Goal: Task Accomplishment & Management: Complete application form

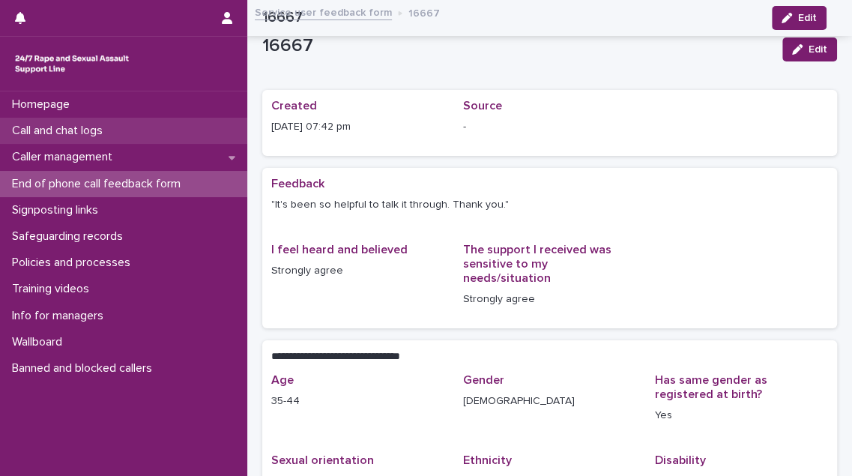
scroll to position [231, 0]
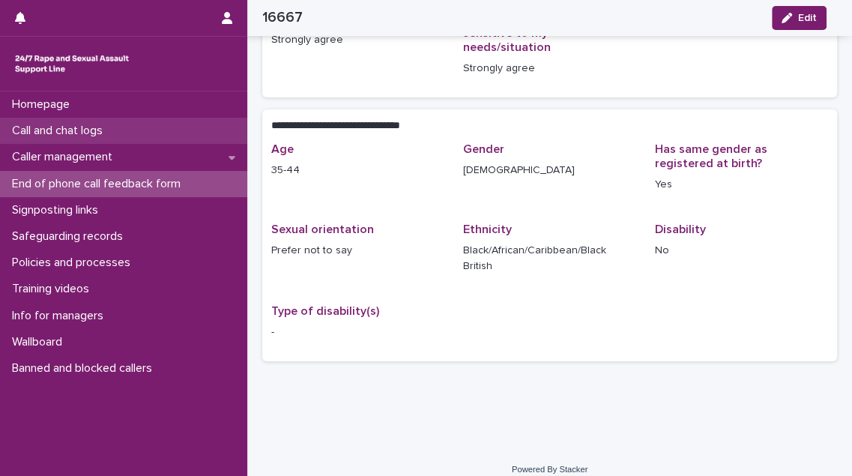
click at [132, 124] on div "Call and chat logs" at bounding box center [123, 131] width 247 height 26
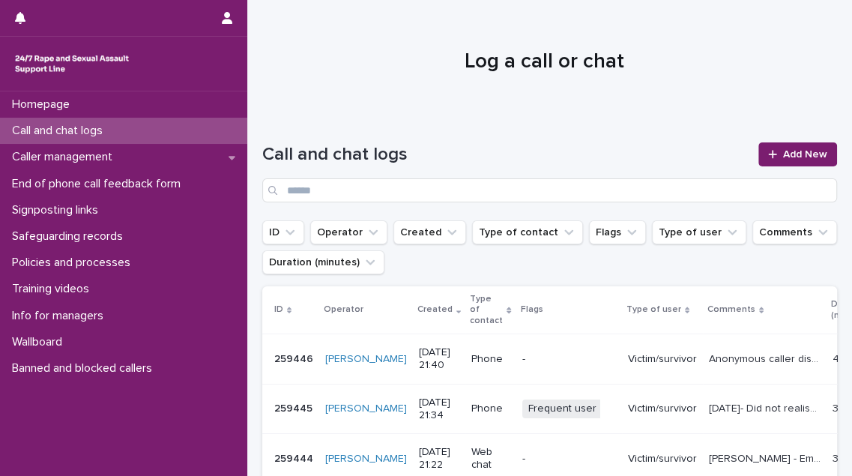
click at [719, 410] on p "[DATE]- Did not realise it was the FU until about 30 mins in. 31mins" at bounding box center [766, 407] width 115 height 16
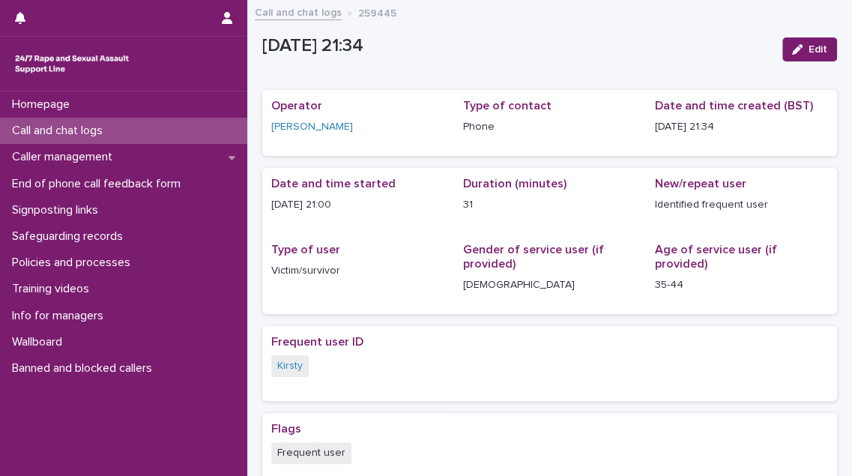
click at [115, 130] on p "Call and chat logs" at bounding box center [60, 131] width 109 height 14
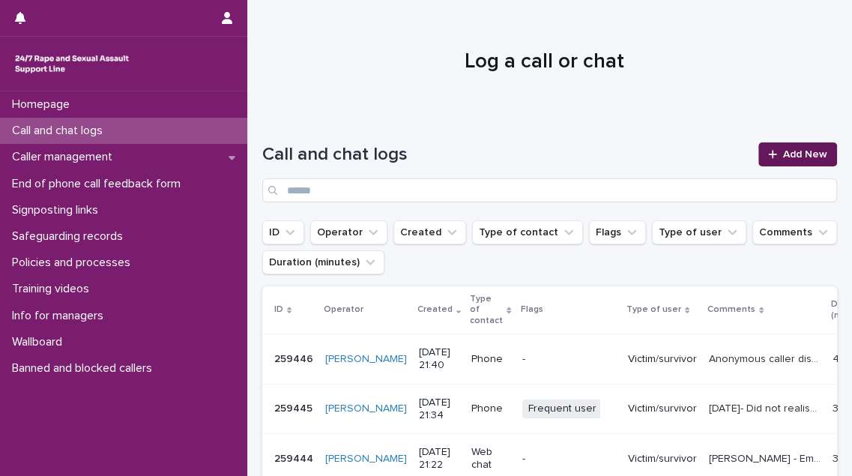
click at [786, 157] on span "Add New" at bounding box center [805, 154] width 44 height 10
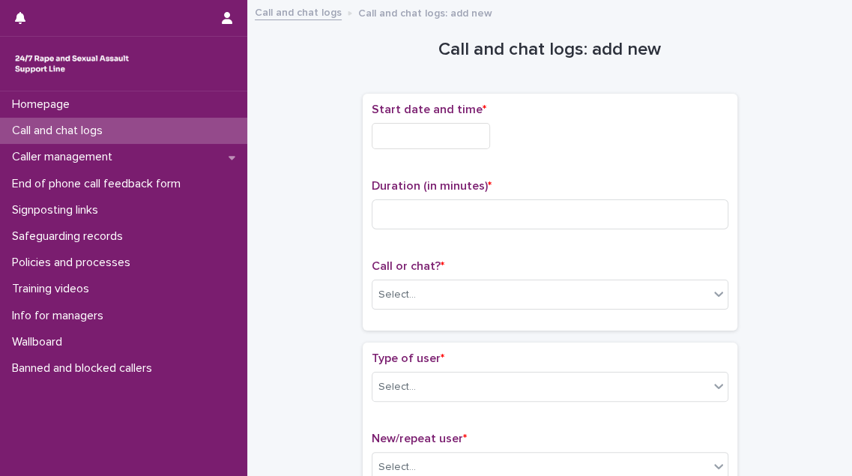
click at [471, 135] on input "text" at bounding box center [431, 136] width 118 height 26
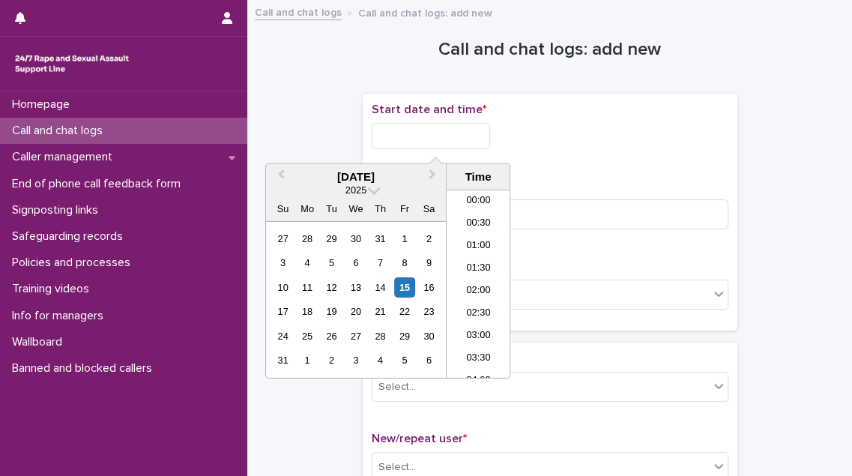
scroll to position [891, 0]
click at [481, 274] on li "21:30" at bounding box center [479, 277] width 64 height 22
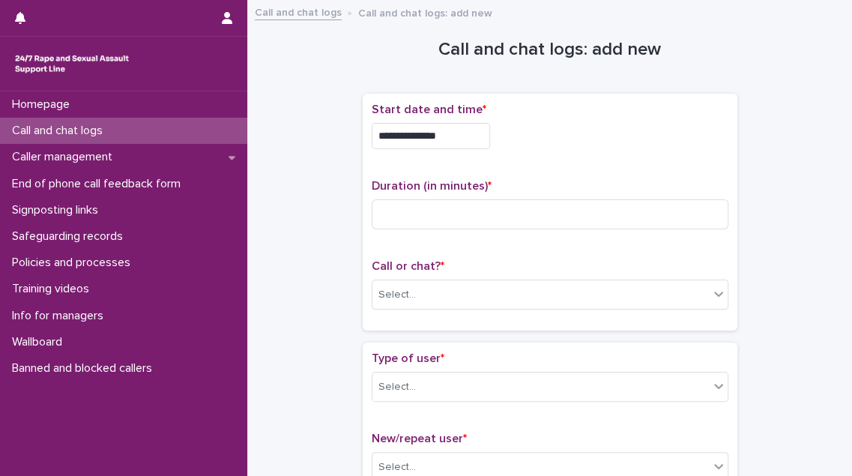
click at [468, 136] on input "**********" at bounding box center [431, 136] width 118 height 26
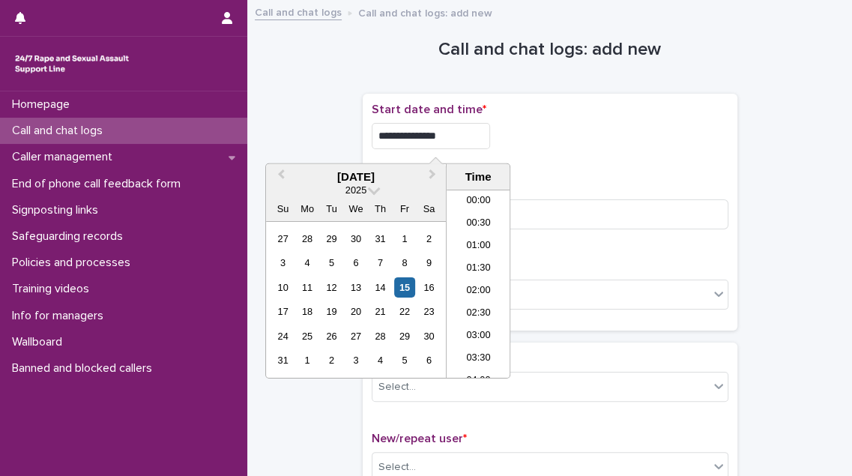
scroll to position [884, 0]
type input "**********"
click at [602, 172] on div "**********" at bounding box center [550, 212] width 357 height 219
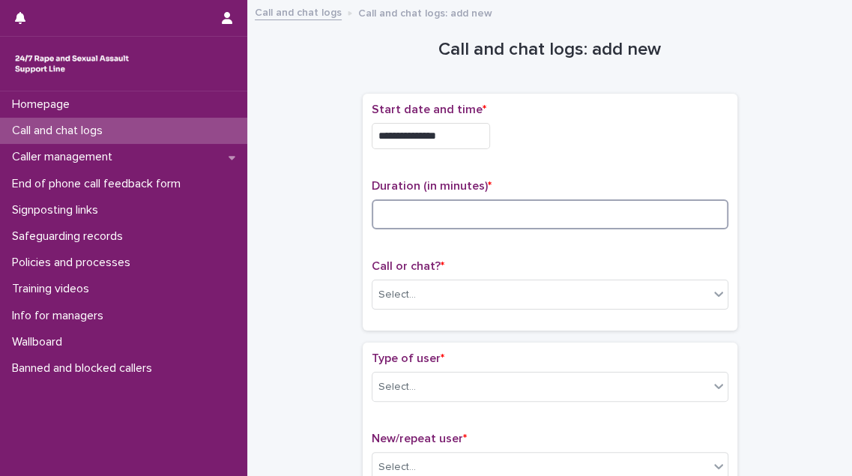
click at [456, 208] on input at bounding box center [550, 214] width 357 height 30
type input "**"
click at [439, 285] on div "Select..." at bounding box center [540, 294] width 336 height 25
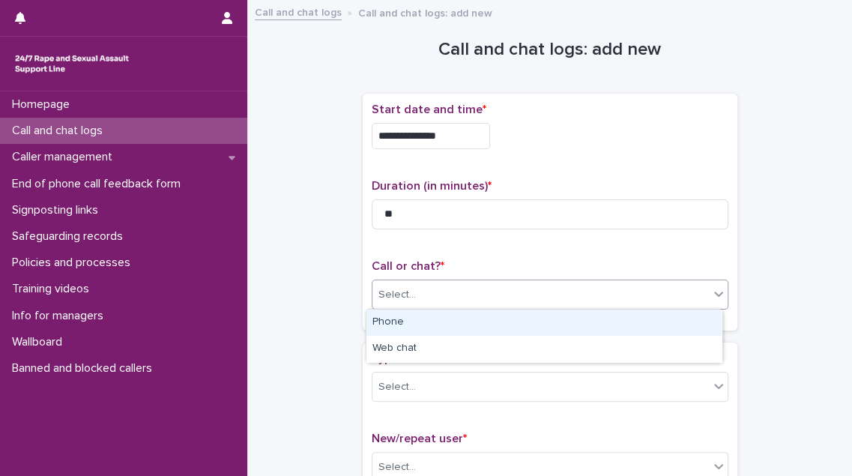
click at [434, 316] on div "Phone" at bounding box center [543, 322] width 355 height 26
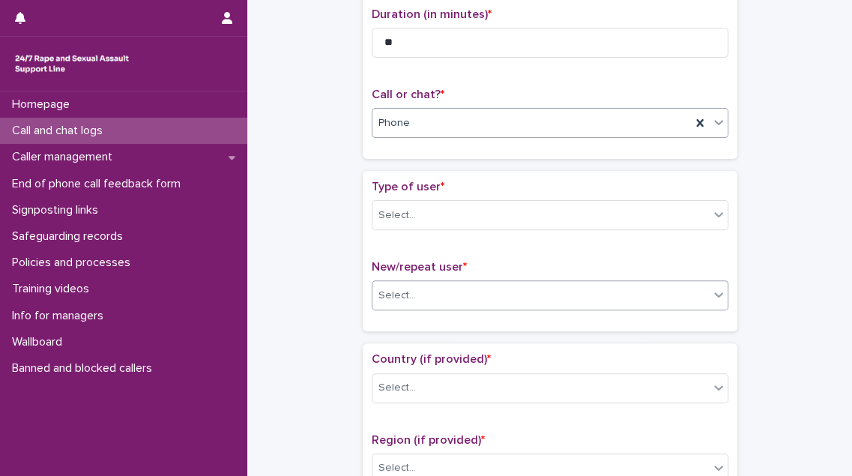
scroll to position [204, 0]
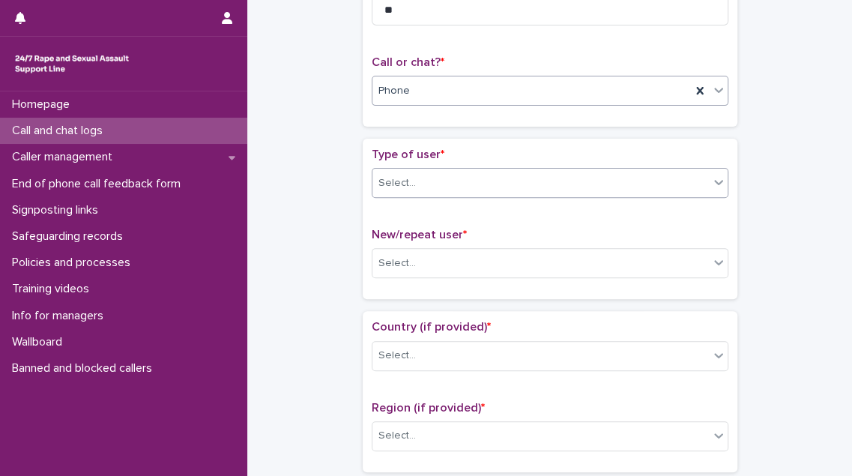
click at [489, 187] on div "Select..." at bounding box center [540, 183] width 336 height 25
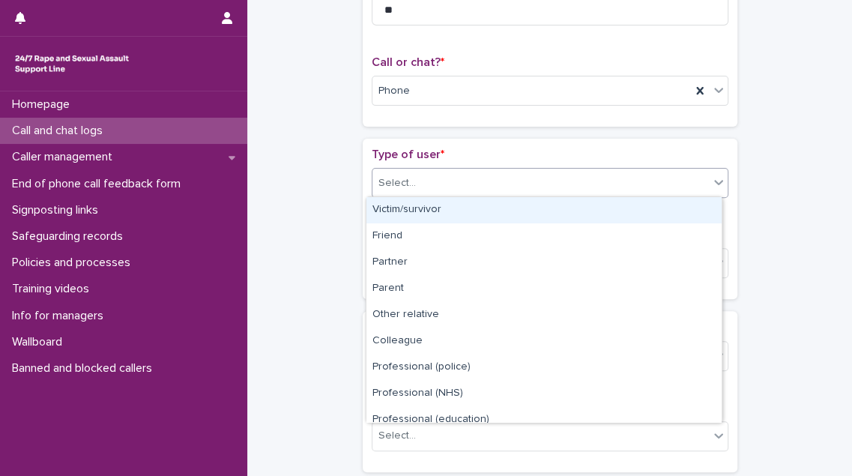
click at [481, 206] on div "Victim/survivor" at bounding box center [543, 210] width 355 height 26
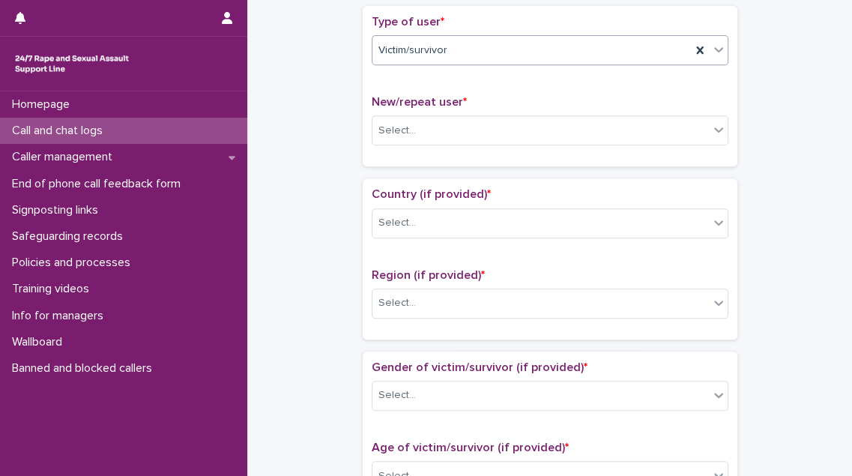
scroll to position [340, 0]
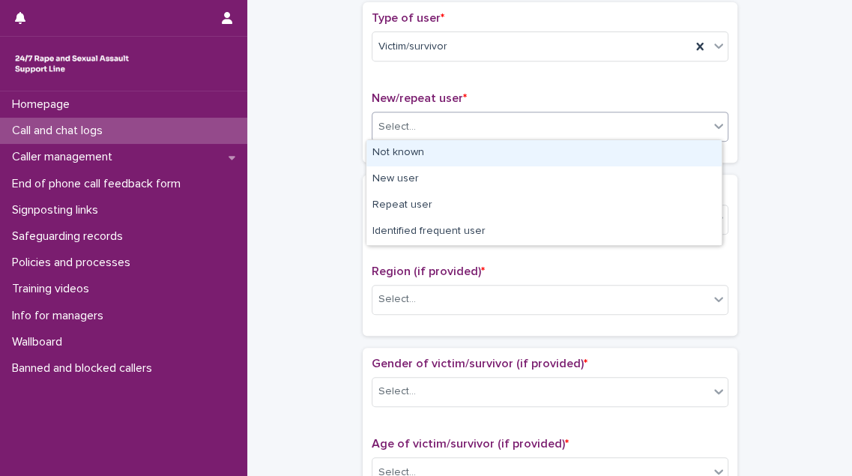
click at [518, 131] on div "Select..." at bounding box center [540, 127] width 336 height 25
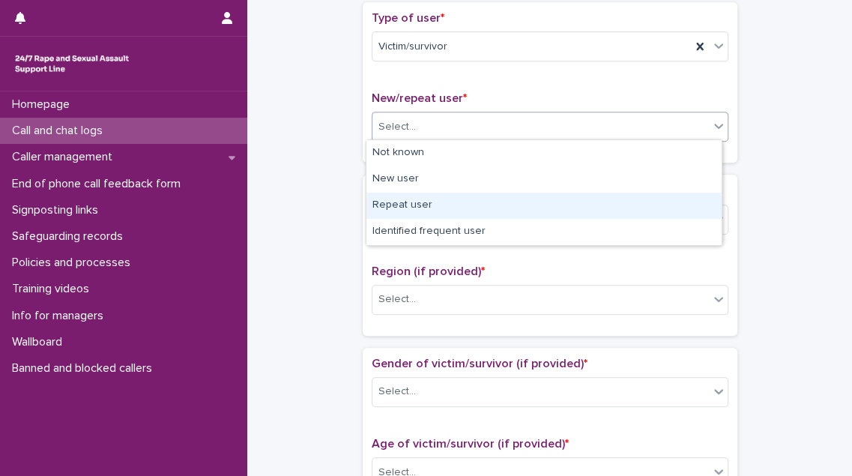
click at [487, 205] on div "Repeat user" at bounding box center [543, 206] width 355 height 26
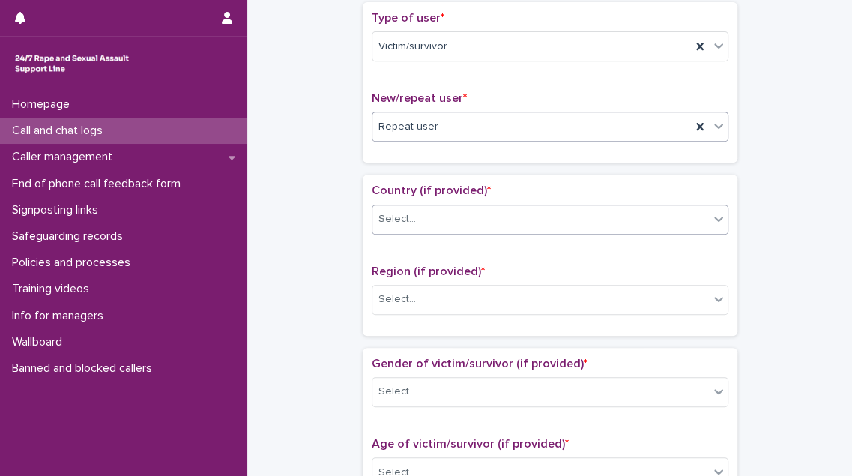
click at [482, 211] on div "Select..." at bounding box center [540, 219] width 336 height 25
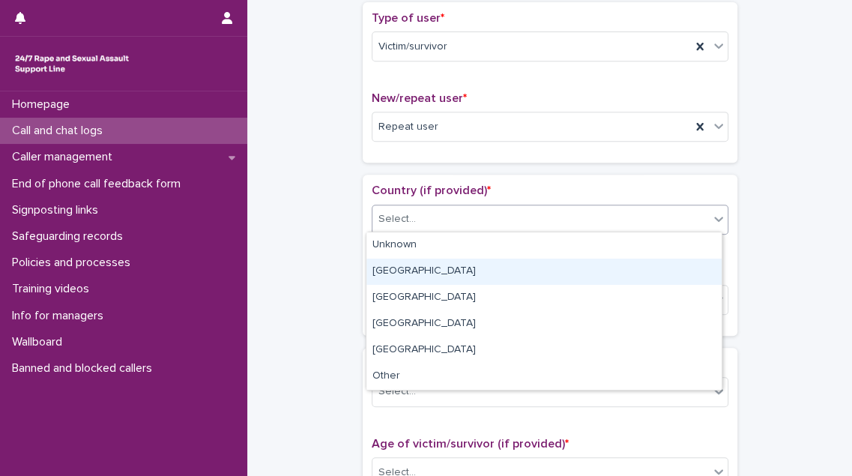
click at [474, 268] on div "[GEOGRAPHIC_DATA]" at bounding box center [543, 271] width 355 height 26
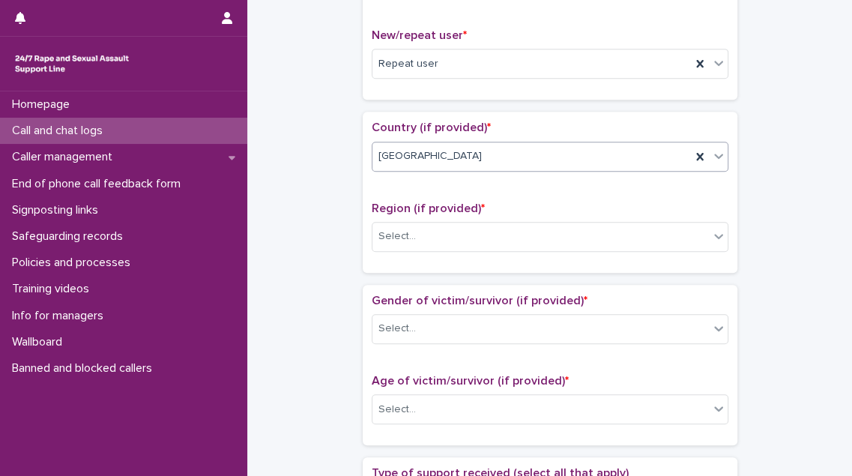
scroll to position [477, 0]
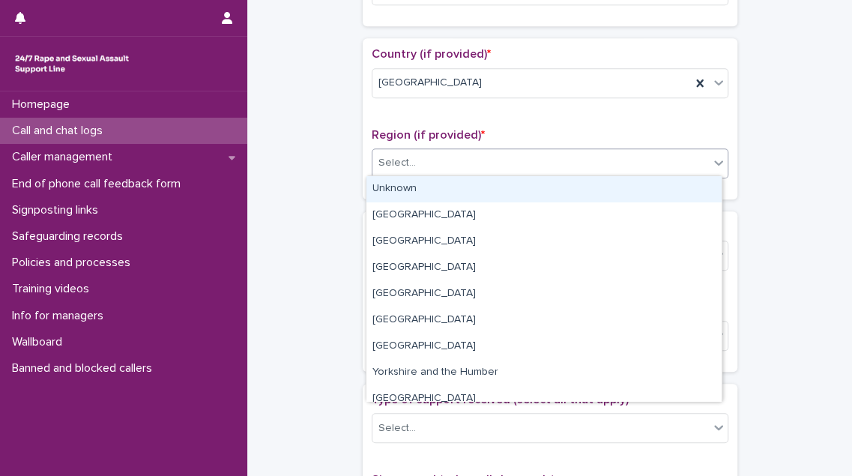
click at [503, 162] on div "Select..." at bounding box center [540, 163] width 336 height 25
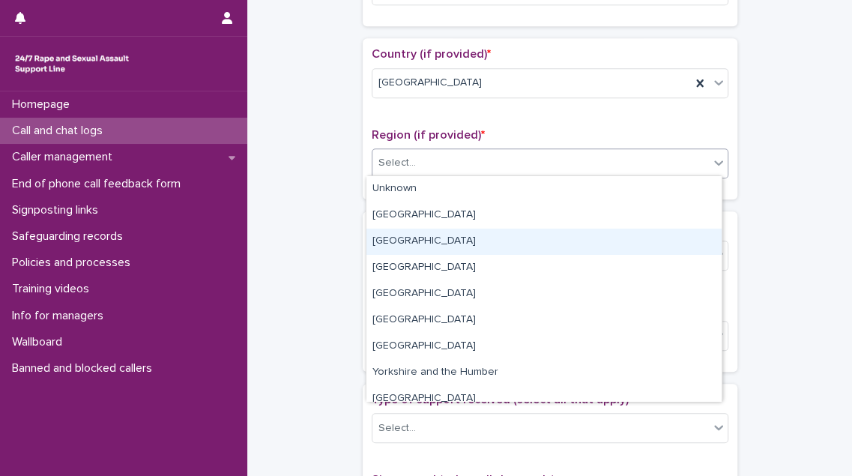
click at [480, 250] on div "[GEOGRAPHIC_DATA]" at bounding box center [543, 242] width 355 height 26
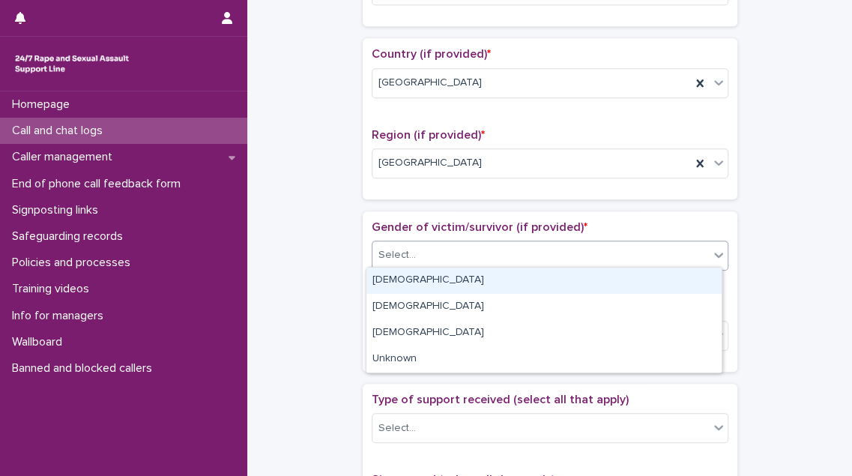
click at [479, 249] on div "Select..." at bounding box center [540, 255] width 336 height 25
click at [474, 278] on div "[DEMOGRAPHIC_DATA]" at bounding box center [543, 280] width 355 height 26
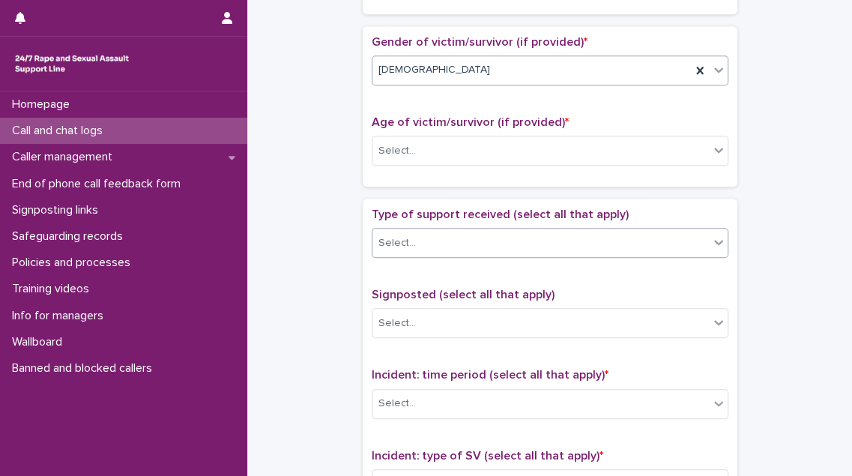
scroll to position [681, 0]
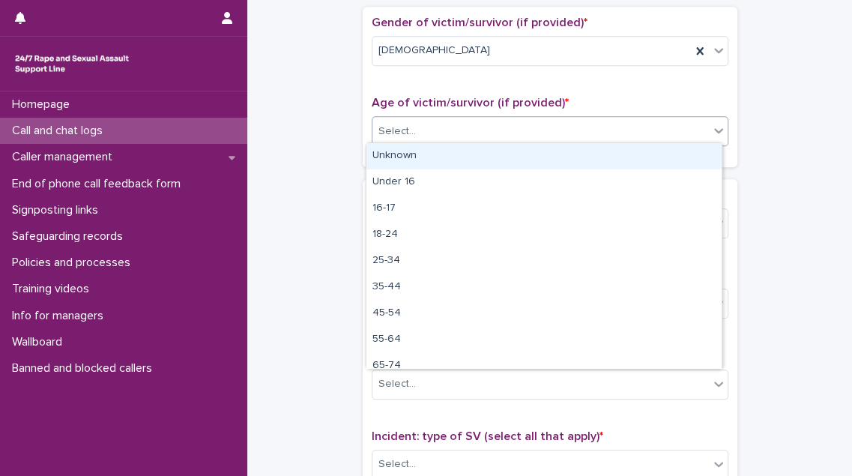
click at [485, 130] on div "Select..." at bounding box center [540, 131] width 336 height 25
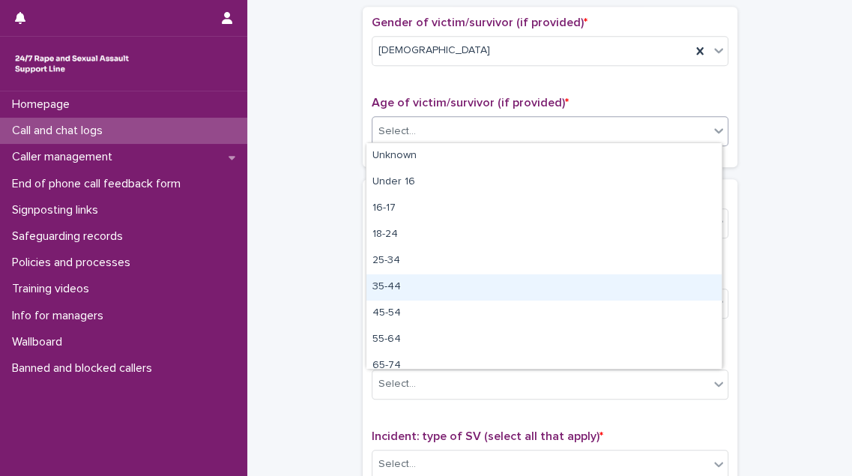
click at [465, 294] on div "35-44" at bounding box center [543, 287] width 355 height 26
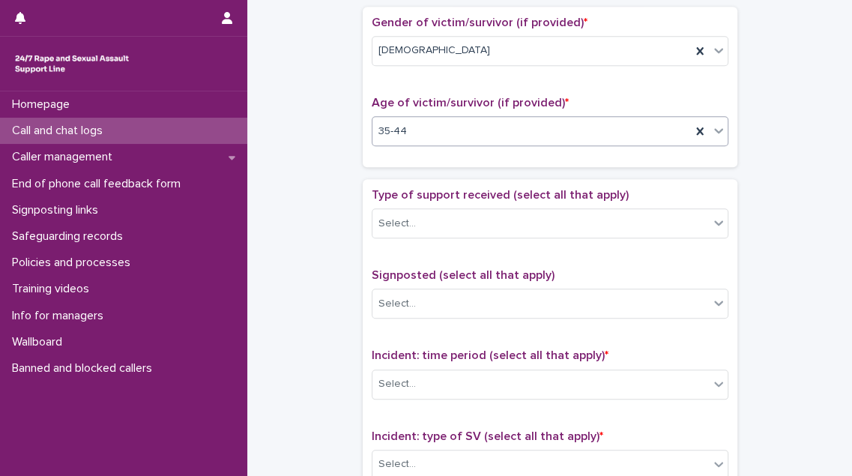
click at [500, 130] on div "35-44" at bounding box center [531, 131] width 318 height 25
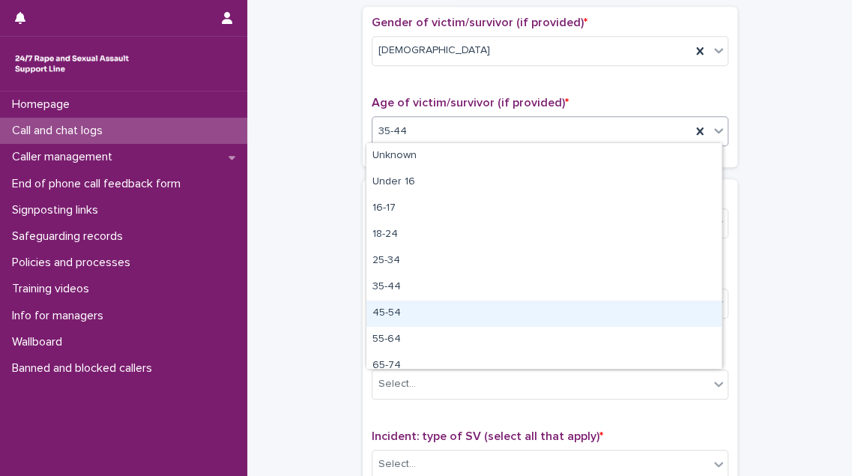
click at [453, 310] on div "45-54" at bounding box center [543, 313] width 355 height 26
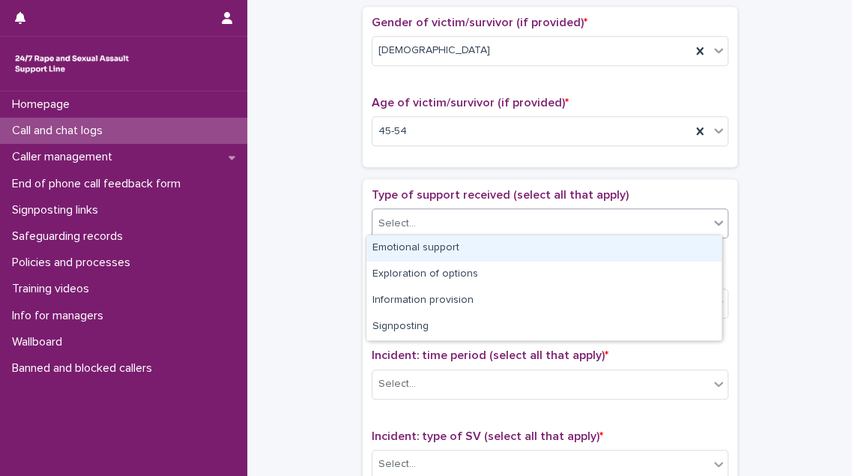
click at [486, 214] on div "Select..." at bounding box center [540, 223] width 336 height 25
click at [477, 244] on div "Emotional support" at bounding box center [543, 248] width 355 height 26
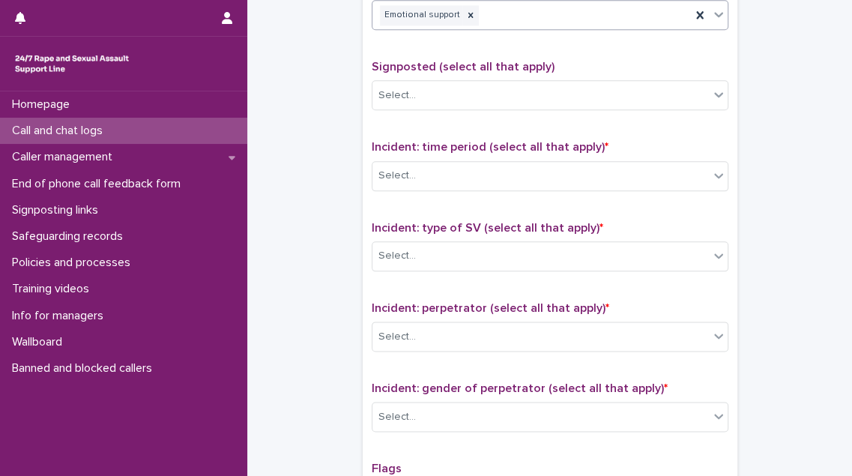
scroll to position [953, 0]
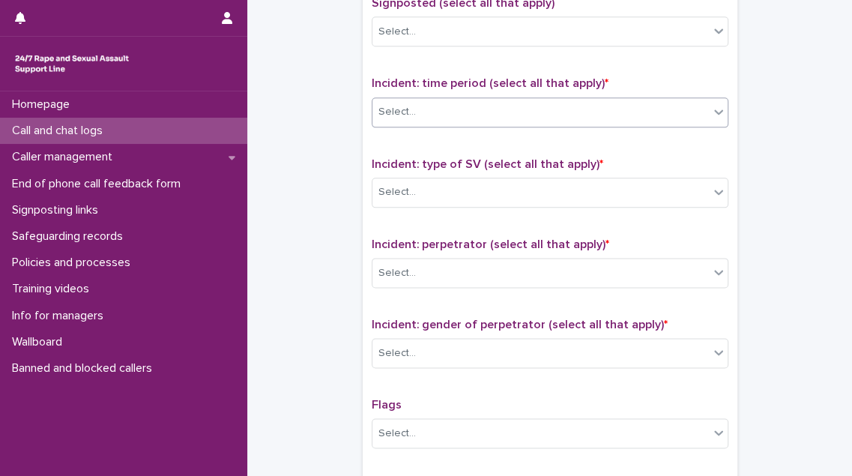
click at [515, 102] on div "Select..." at bounding box center [540, 112] width 336 height 25
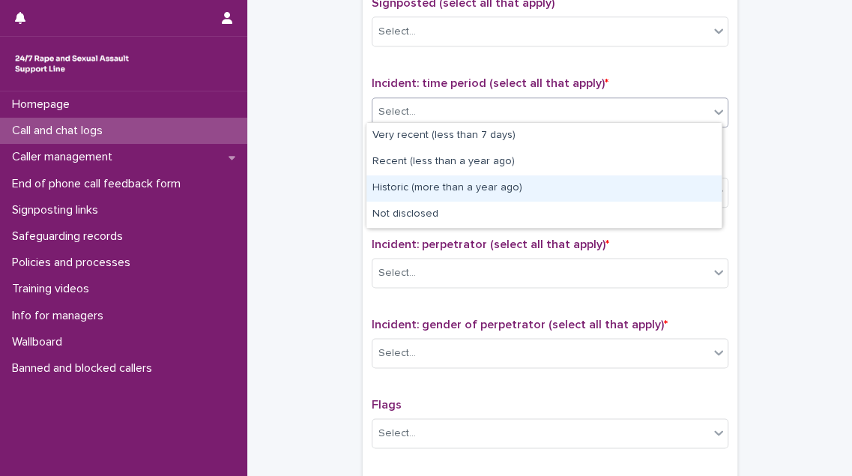
click at [483, 184] on div "Historic (more than a year ago)" at bounding box center [543, 188] width 355 height 26
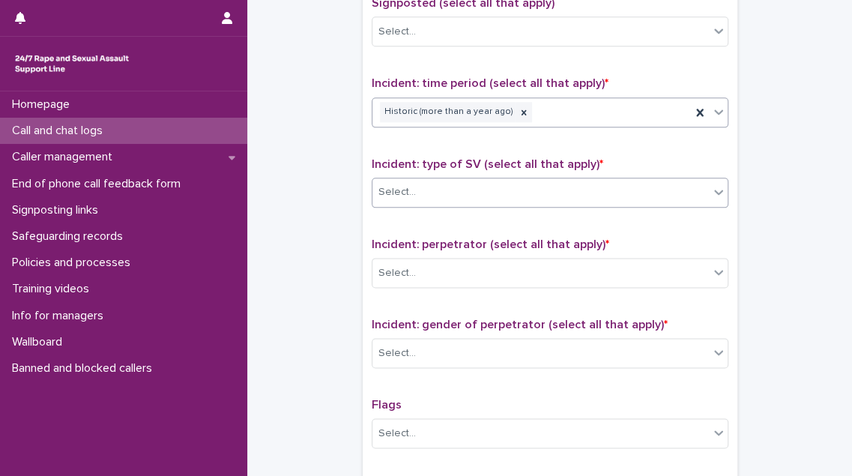
click at [483, 188] on div "Select..." at bounding box center [540, 192] width 336 height 25
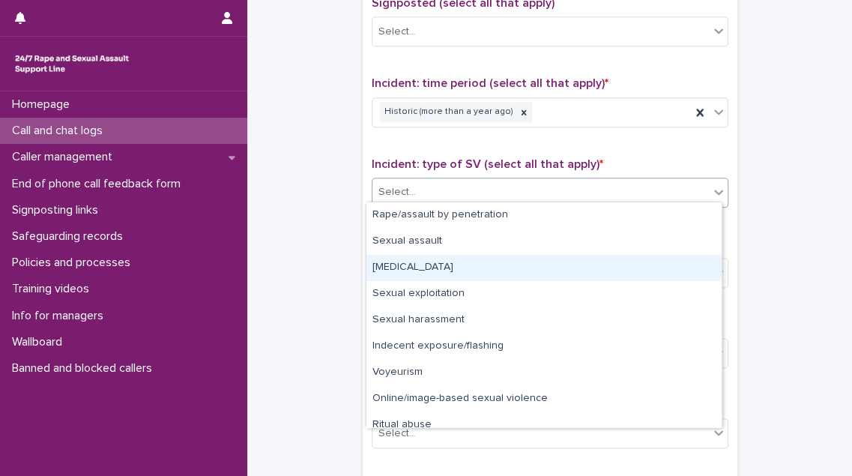
click at [487, 267] on div "[MEDICAL_DATA]" at bounding box center [543, 268] width 355 height 26
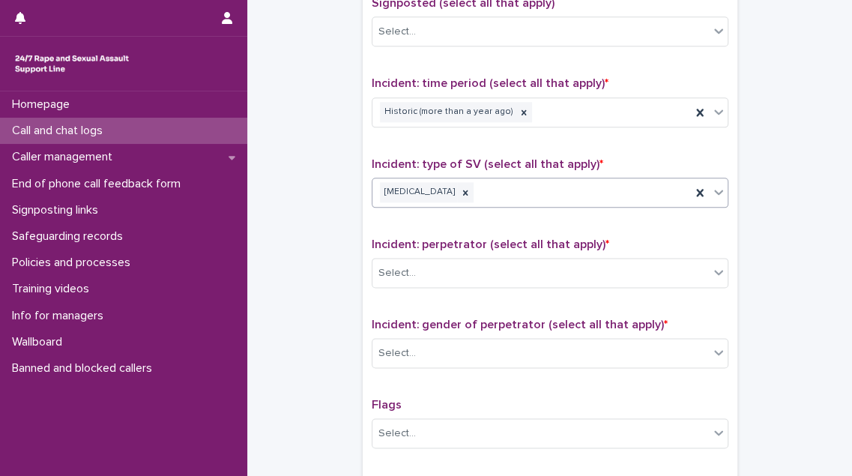
click at [487, 267] on div "Select..." at bounding box center [540, 273] width 336 height 25
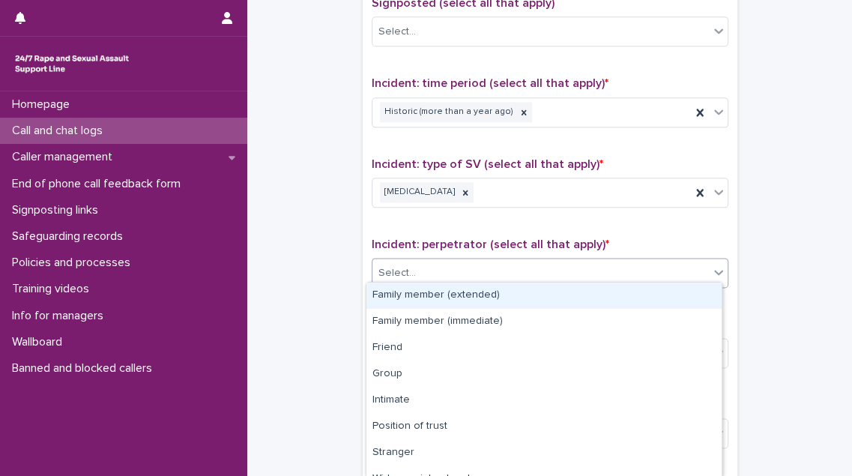
click at [487, 267] on div "Select..." at bounding box center [540, 273] width 336 height 25
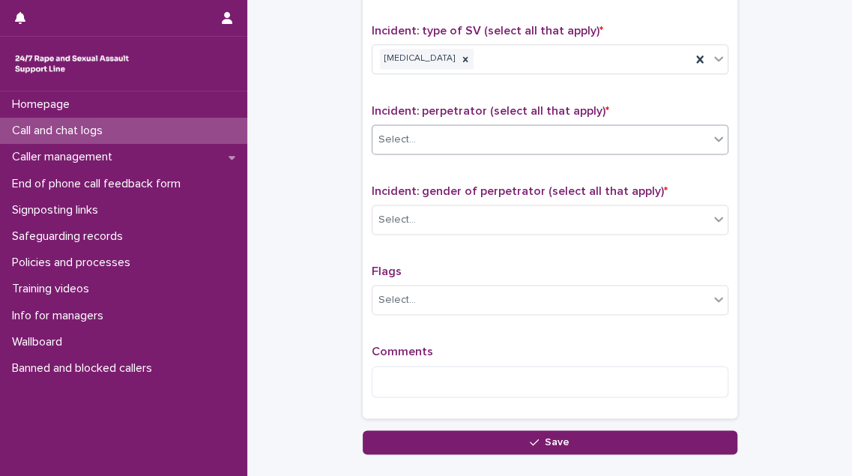
scroll to position [1089, 0]
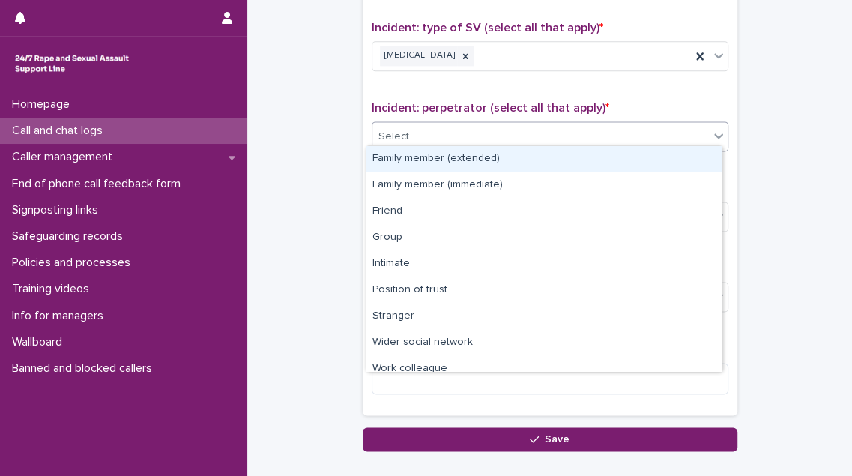
click at [551, 128] on div "Select..." at bounding box center [540, 136] width 336 height 25
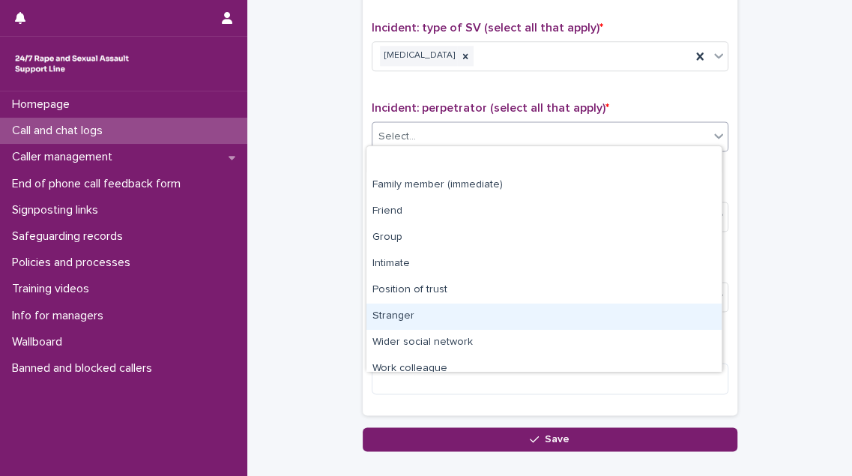
scroll to position [63, 0]
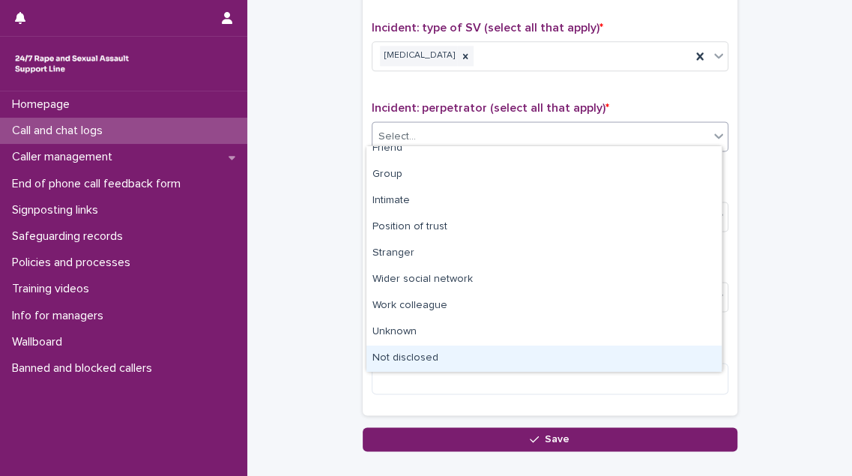
click at [516, 350] on div "Not disclosed" at bounding box center [543, 358] width 355 height 26
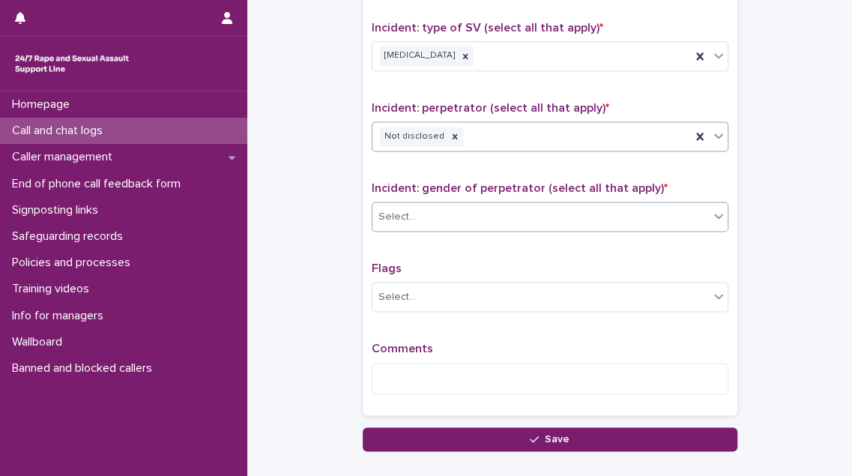
click at [519, 214] on div "Select..." at bounding box center [540, 217] width 336 height 25
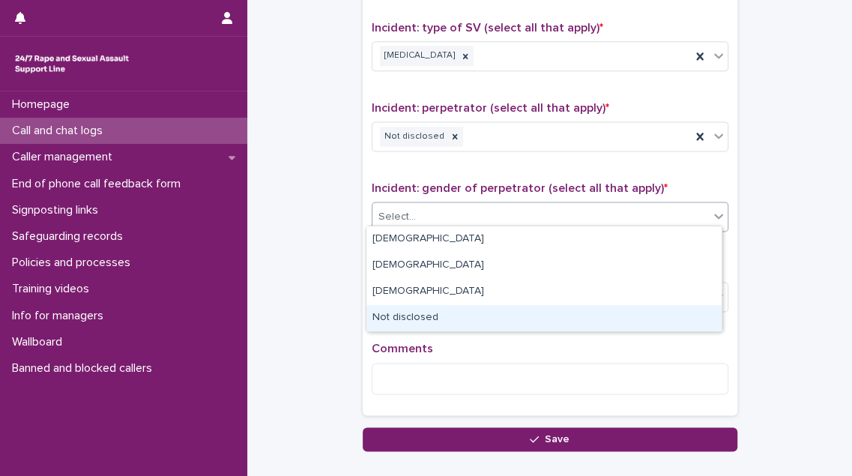
click at [480, 313] on div "Not disclosed" at bounding box center [543, 318] width 355 height 26
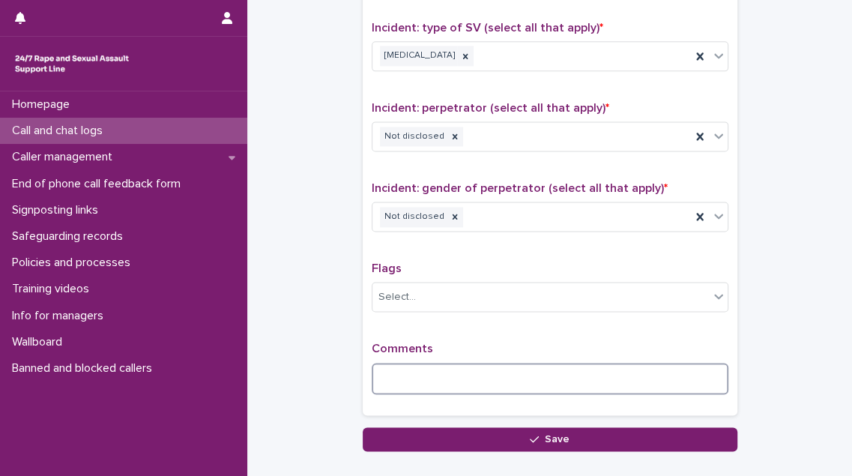
click at [420, 363] on textarea at bounding box center [550, 378] width 357 height 31
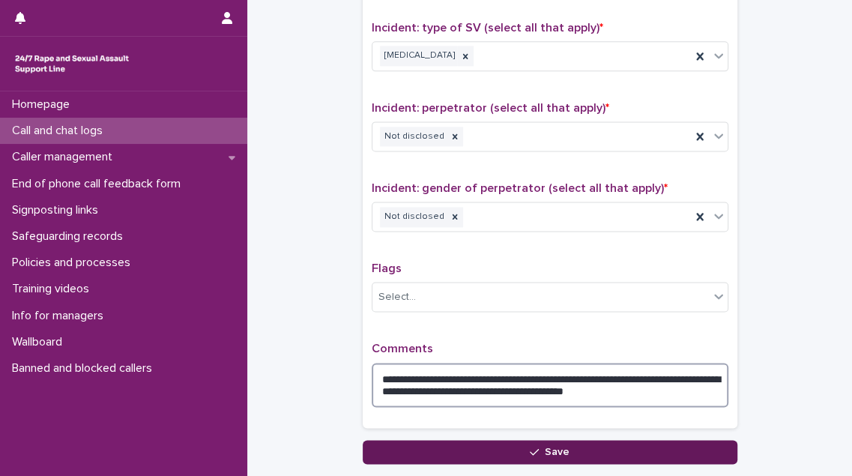
type textarea "**********"
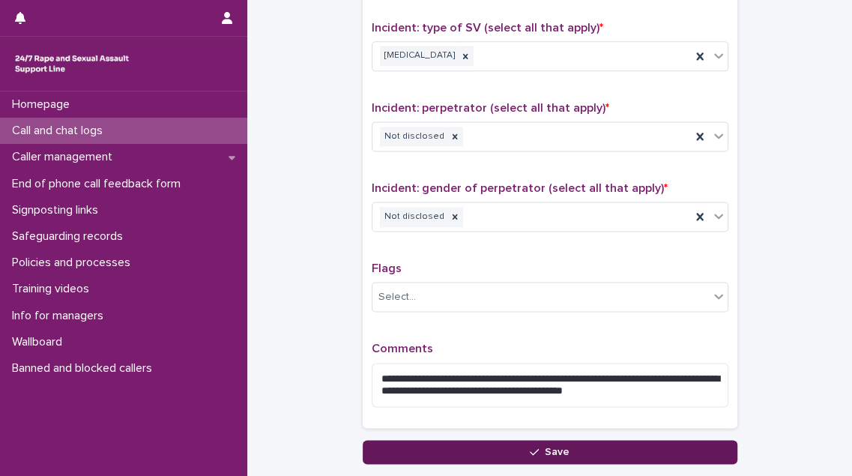
click at [551, 447] on span "Save" at bounding box center [557, 452] width 25 height 10
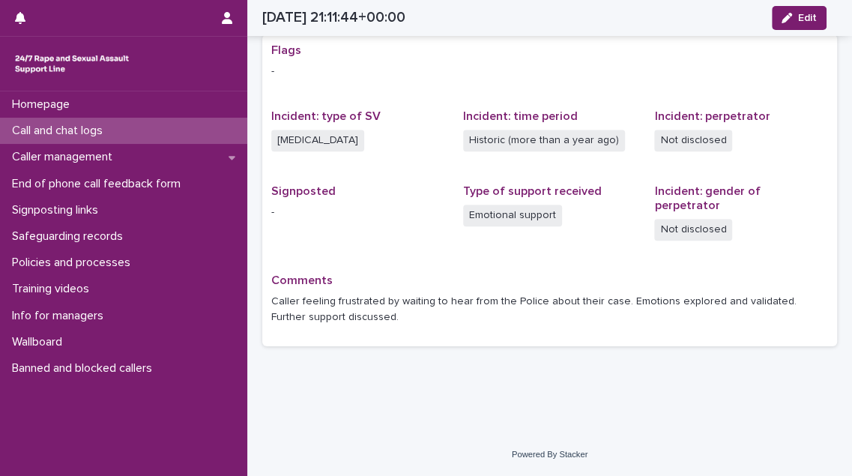
scroll to position [276, 0]
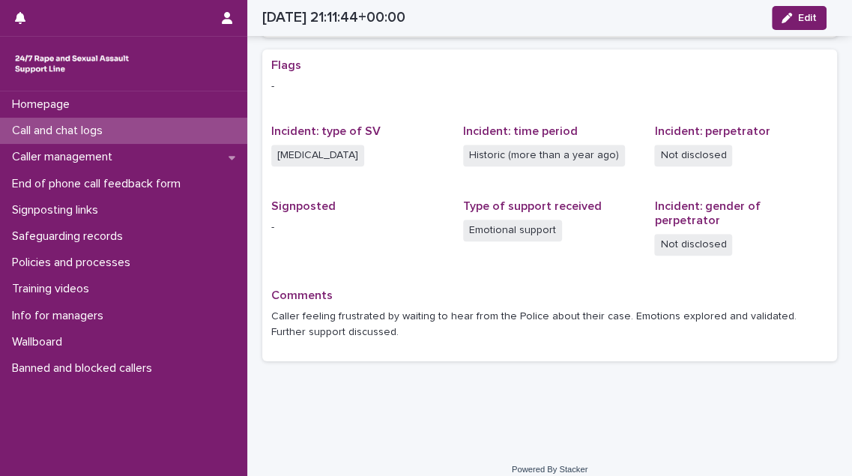
click at [99, 132] on p "Call and chat logs" at bounding box center [60, 131] width 109 height 14
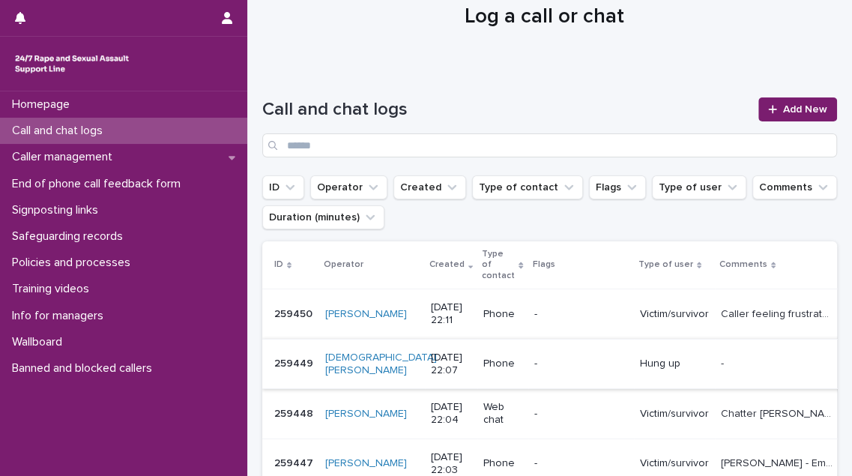
scroll to position [67, 0]
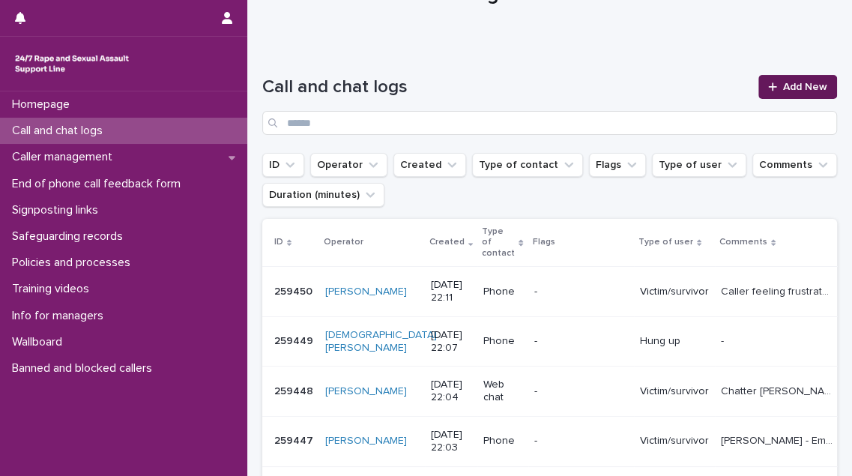
click at [783, 85] on span "Add New" at bounding box center [805, 87] width 44 height 10
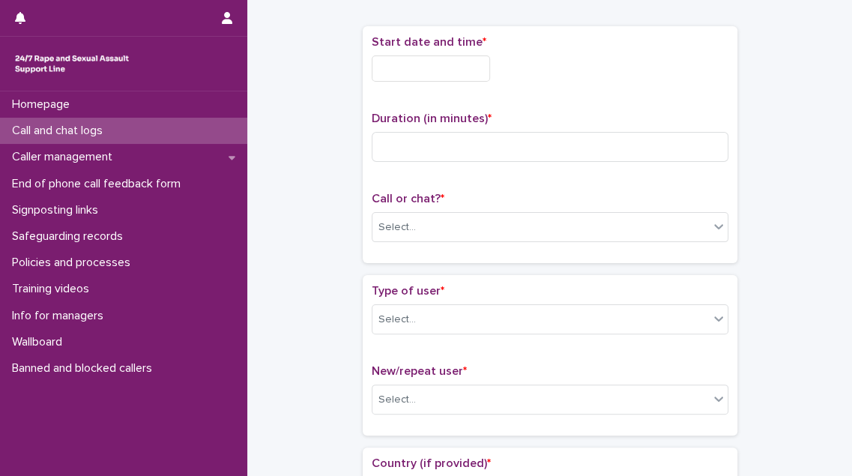
scroll to position [76, 0]
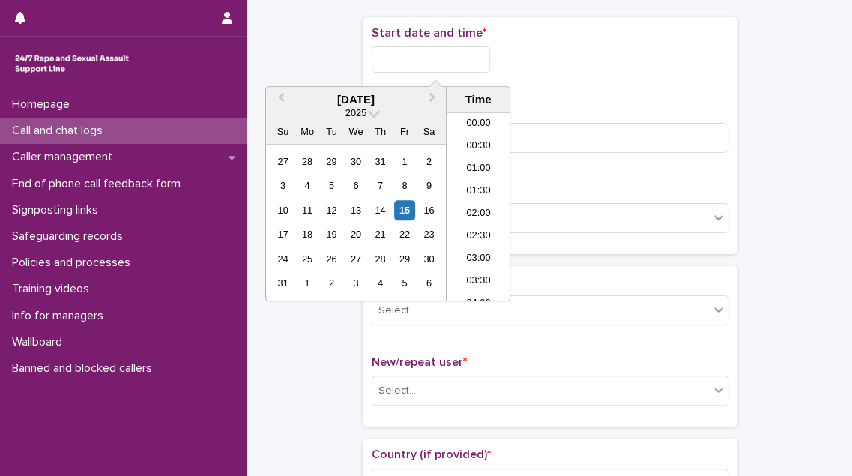
click at [481, 58] on input "text" at bounding box center [431, 59] width 118 height 26
click at [481, 235] on li "22:30" at bounding box center [479, 245] width 64 height 22
click at [472, 58] on input "**********" at bounding box center [431, 59] width 118 height 26
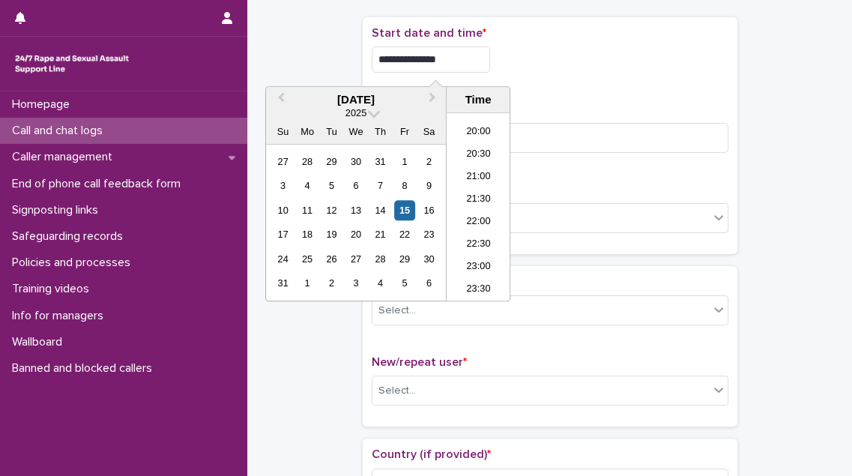
type input "**********"
click at [518, 78] on div "**********" at bounding box center [550, 55] width 357 height 58
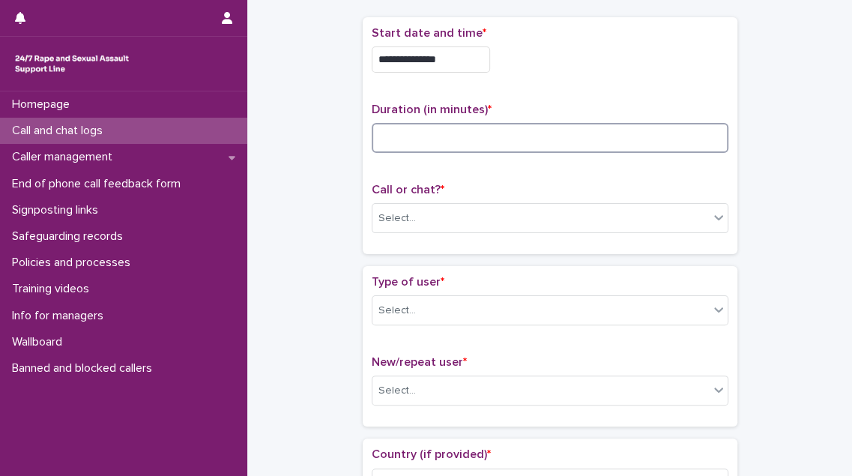
click at [418, 138] on input at bounding box center [550, 138] width 357 height 30
type input "**"
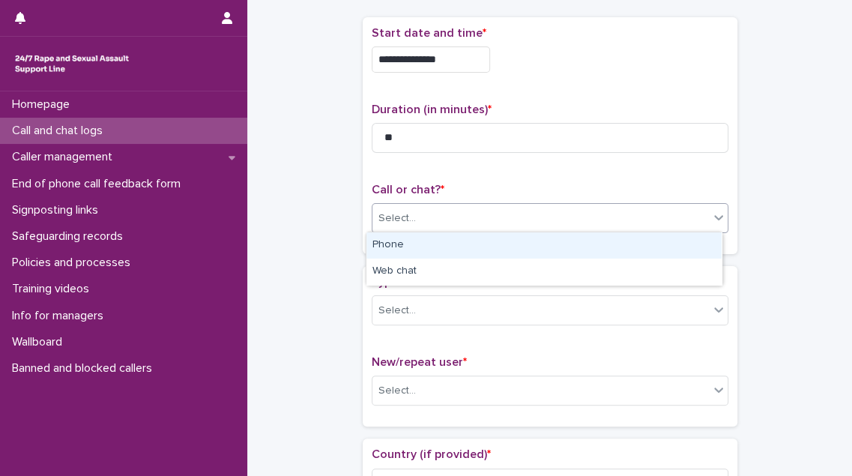
click at [417, 223] on div "Select..." at bounding box center [540, 218] width 336 height 25
click at [415, 244] on div "Phone" at bounding box center [543, 245] width 355 height 26
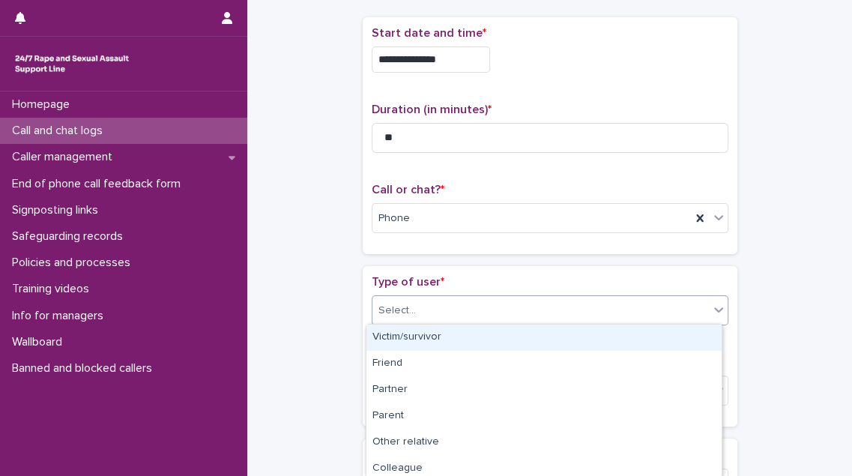
click at [403, 306] on div "Select..." at bounding box center [396, 311] width 37 height 16
click at [402, 330] on div "Victim/survivor" at bounding box center [543, 337] width 355 height 26
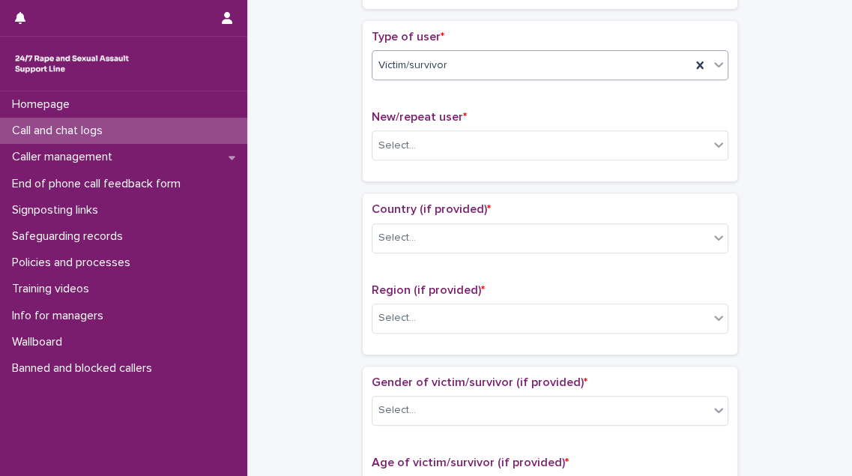
scroll to position [349, 0]
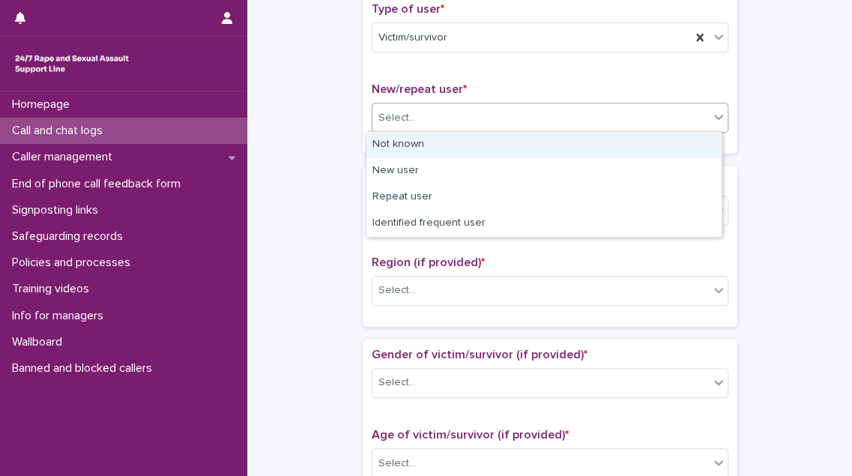
click at [481, 117] on div "Select..." at bounding box center [540, 118] width 336 height 25
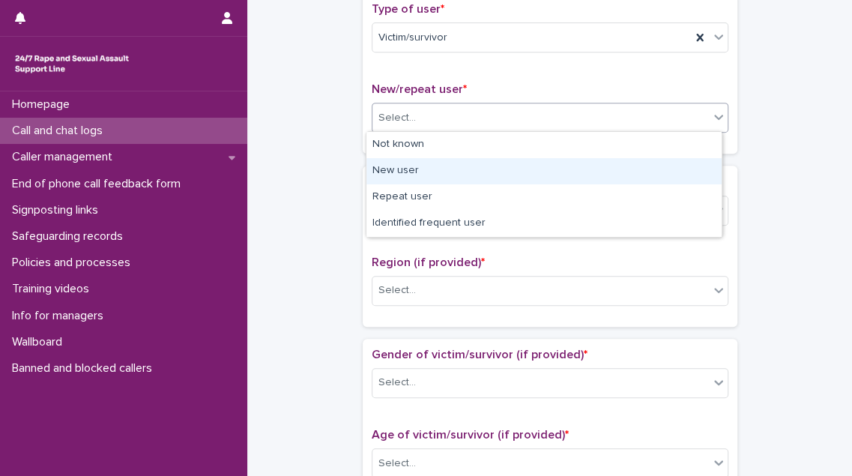
click at [468, 166] on div "New user" at bounding box center [543, 171] width 355 height 26
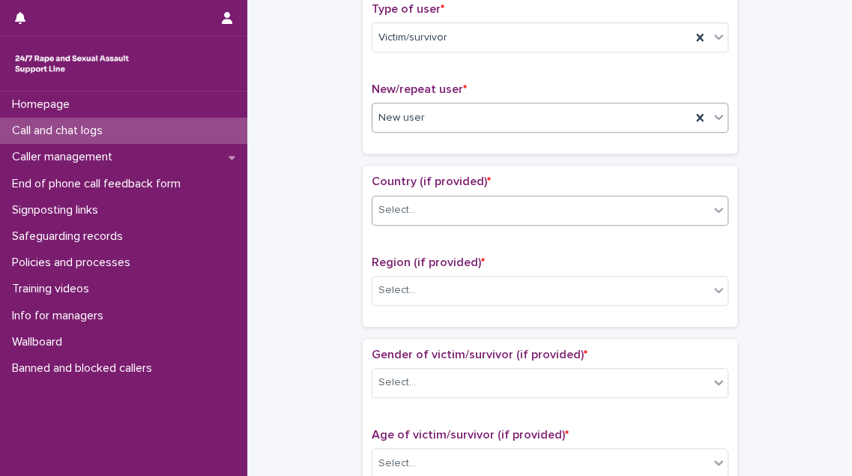
click at [462, 208] on div "Select..." at bounding box center [540, 210] width 336 height 25
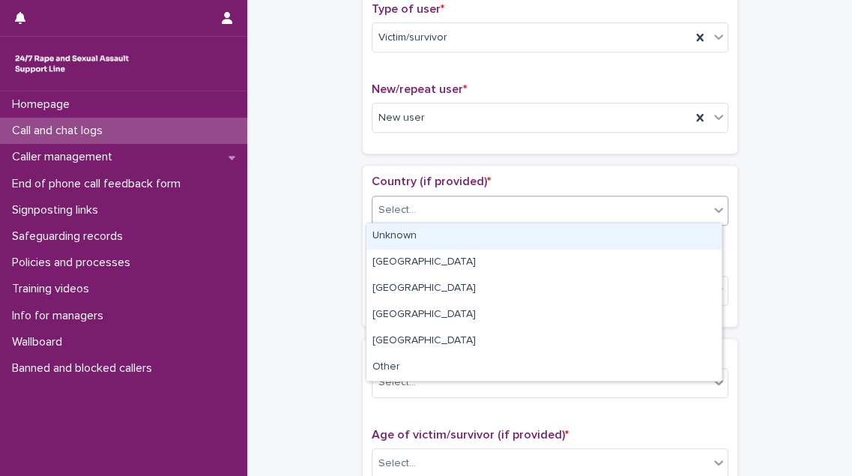
click at [459, 230] on div "Unknown" at bounding box center [543, 236] width 355 height 26
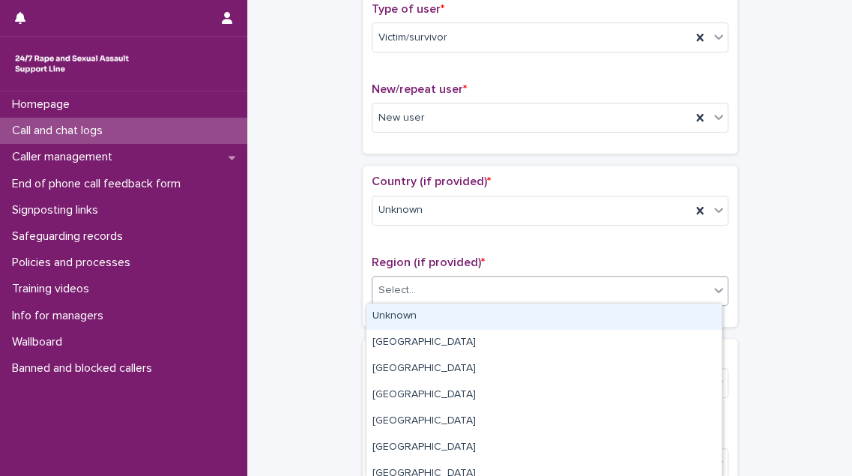
click at [447, 292] on div "Select..." at bounding box center [540, 290] width 336 height 25
click at [438, 318] on div "Unknown" at bounding box center [543, 316] width 355 height 26
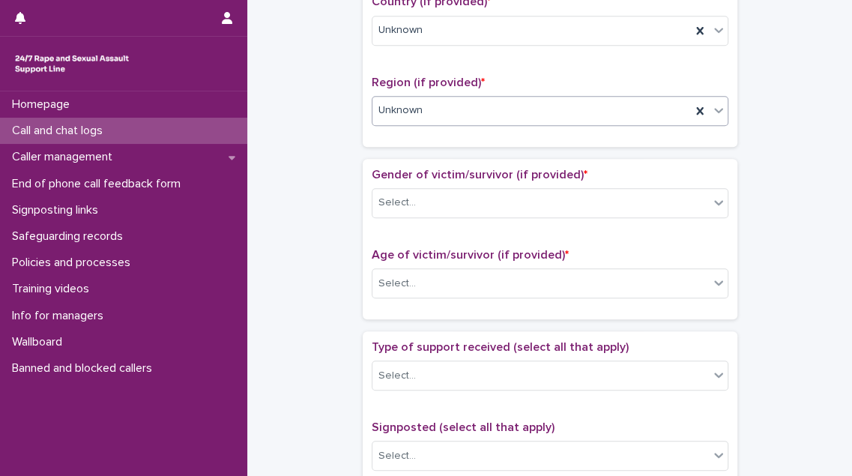
scroll to position [553, 0]
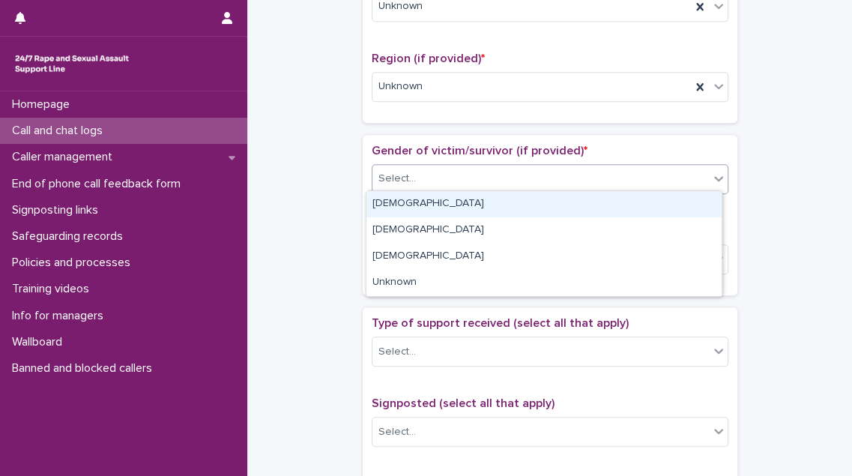
click at [491, 172] on div "Select..." at bounding box center [540, 178] width 336 height 25
click at [479, 204] on div "[DEMOGRAPHIC_DATA]" at bounding box center [543, 204] width 355 height 26
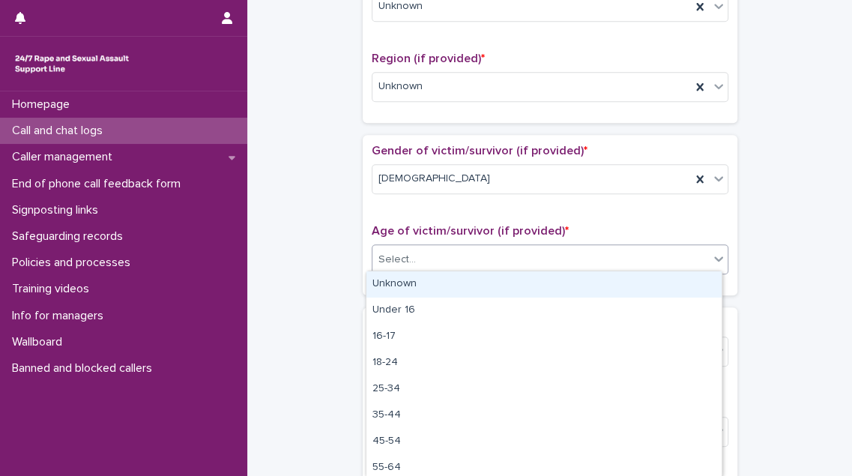
click at [468, 265] on div "Select..." at bounding box center [540, 259] width 336 height 25
click at [465, 288] on div "Unknown" at bounding box center [543, 284] width 355 height 26
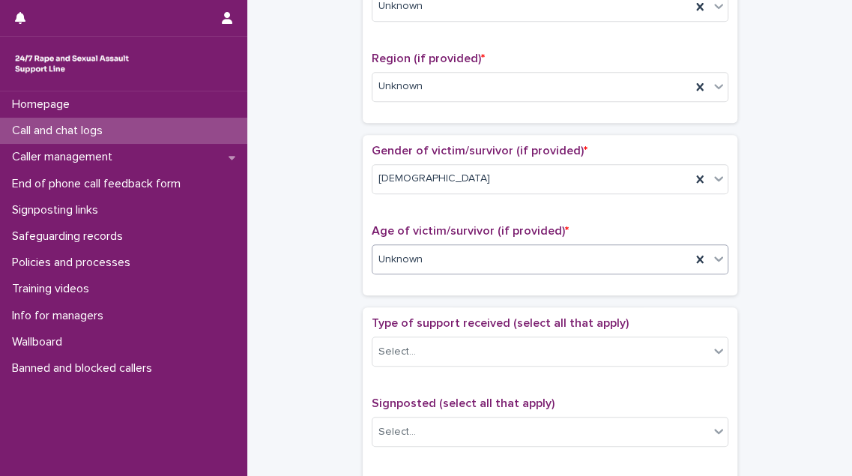
scroll to position [689, 0]
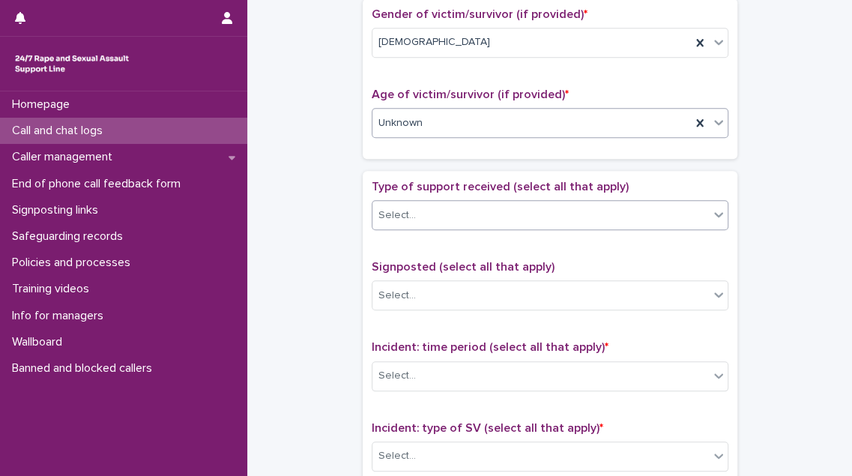
click at [505, 210] on div "Select..." at bounding box center [540, 215] width 336 height 25
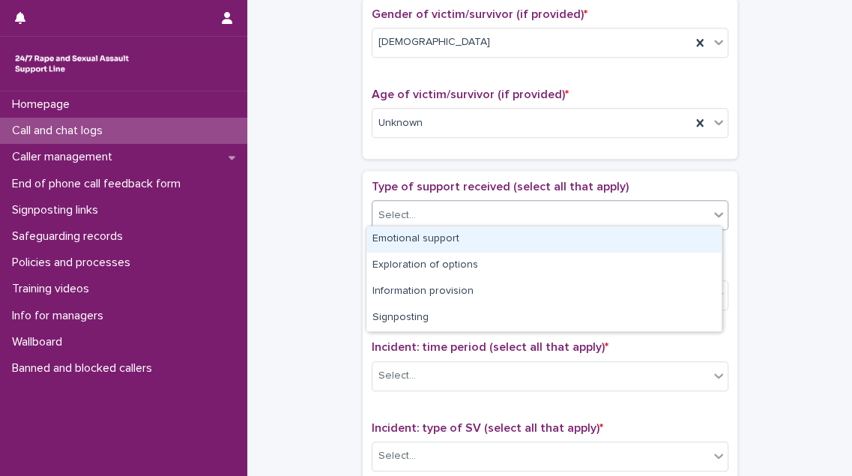
click at [499, 234] on div "Emotional support" at bounding box center [543, 239] width 355 height 26
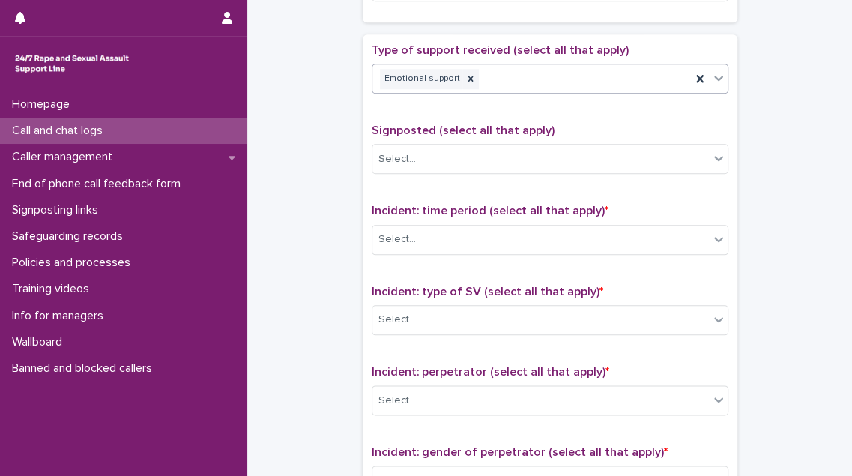
scroll to position [894, 0]
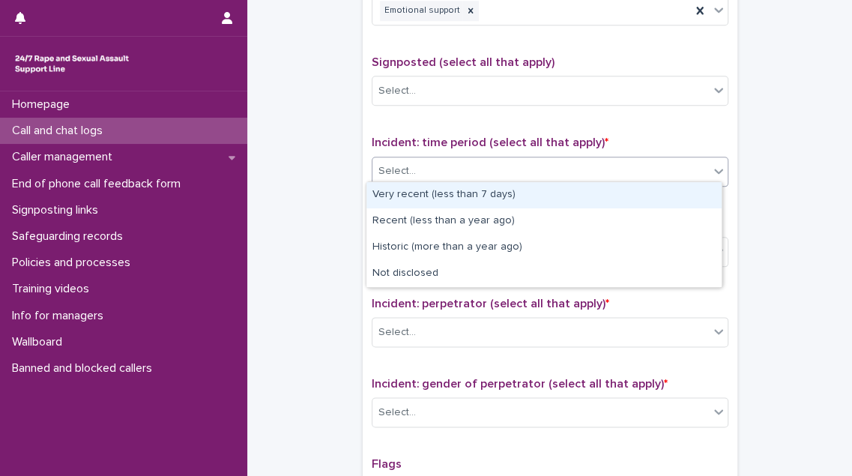
click at [509, 163] on div "Select..." at bounding box center [540, 171] width 336 height 25
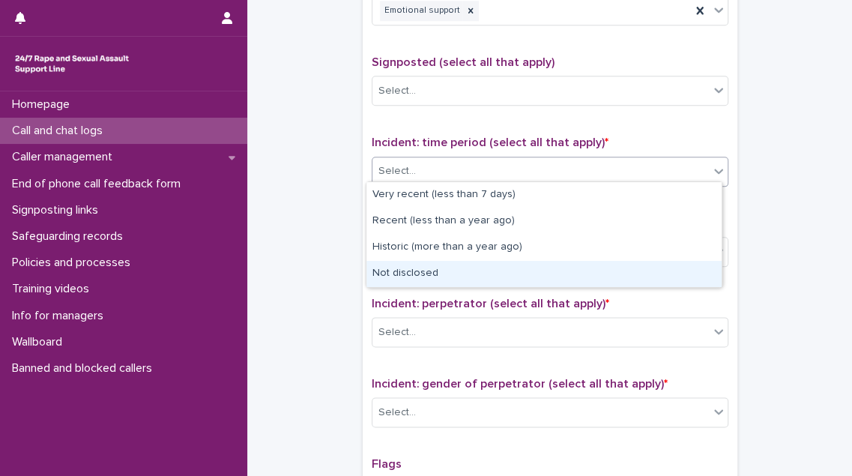
click at [503, 279] on div "Not disclosed" at bounding box center [543, 274] width 355 height 26
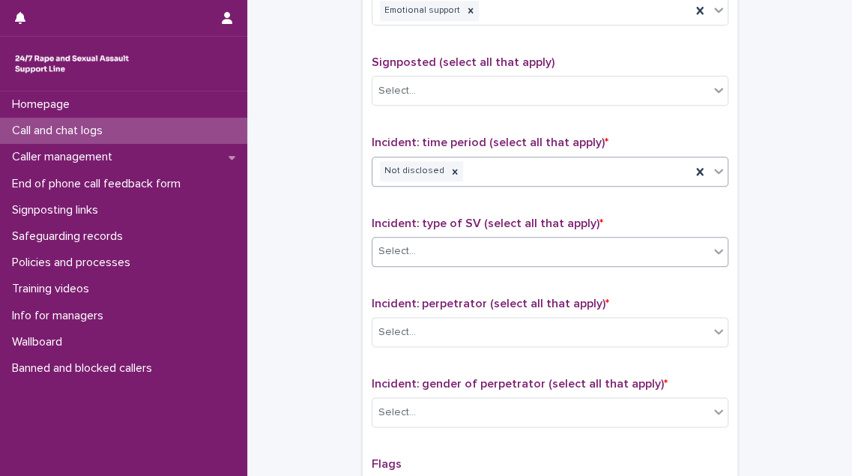
click at [515, 245] on div "Select..." at bounding box center [540, 251] width 336 height 25
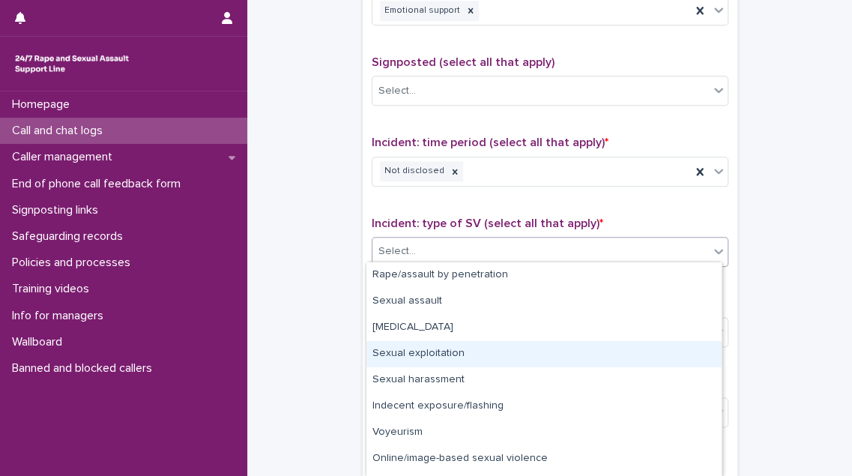
scroll to position [47, 0]
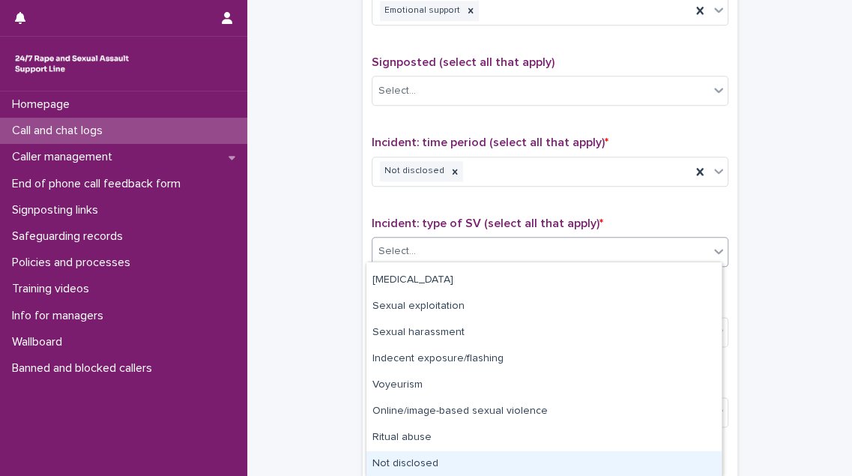
click at [480, 451] on div "Not disclosed" at bounding box center [543, 464] width 355 height 26
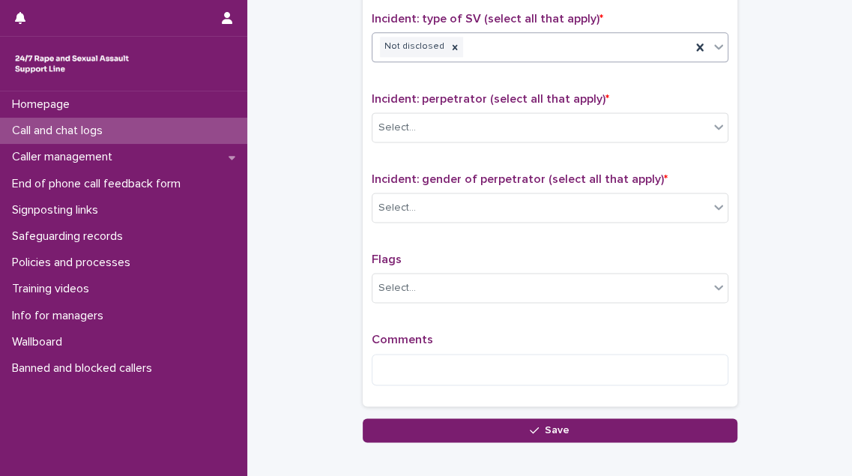
scroll to position [1167, 0]
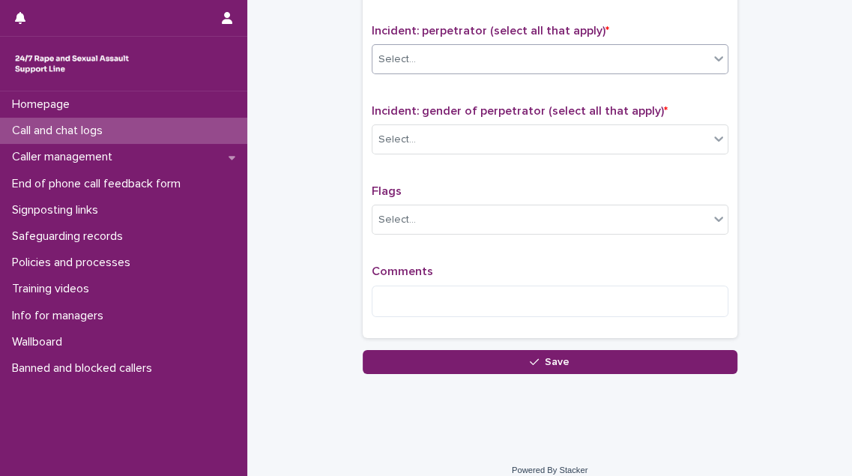
click at [670, 60] on div "Select..." at bounding box center [540, 59] width 336 height 25
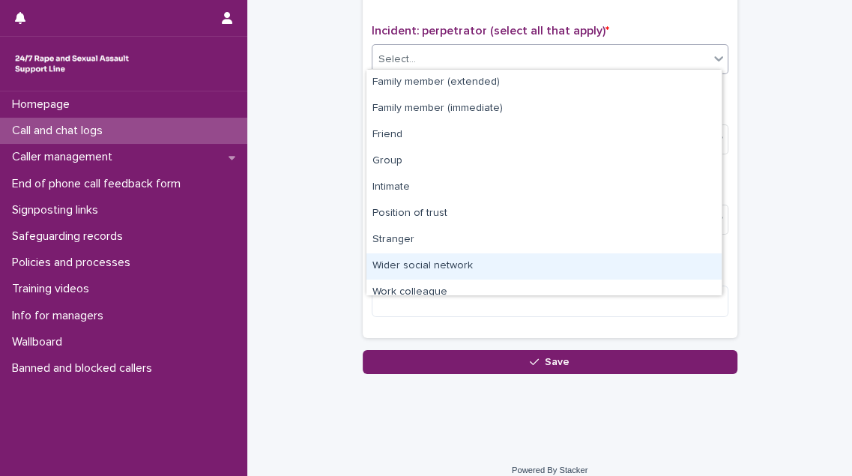
scroll to position [63, 0]
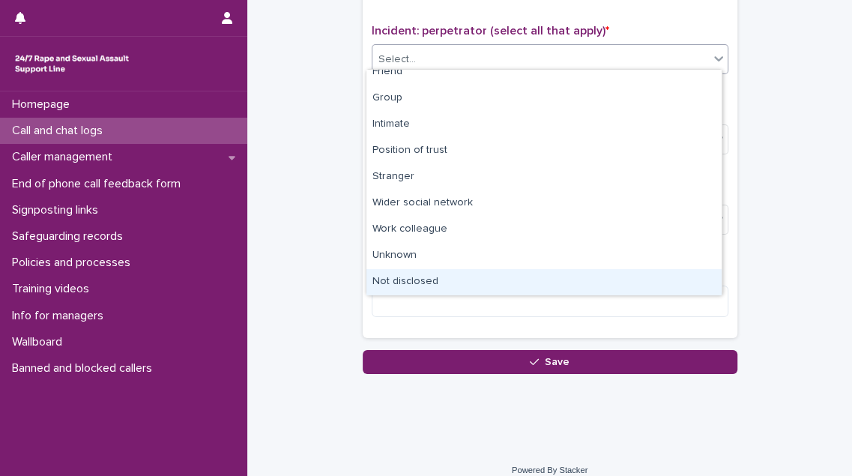
click at [609, 276] on div "Not disclosed" at bounding box center [543, 282] width 355 height 26
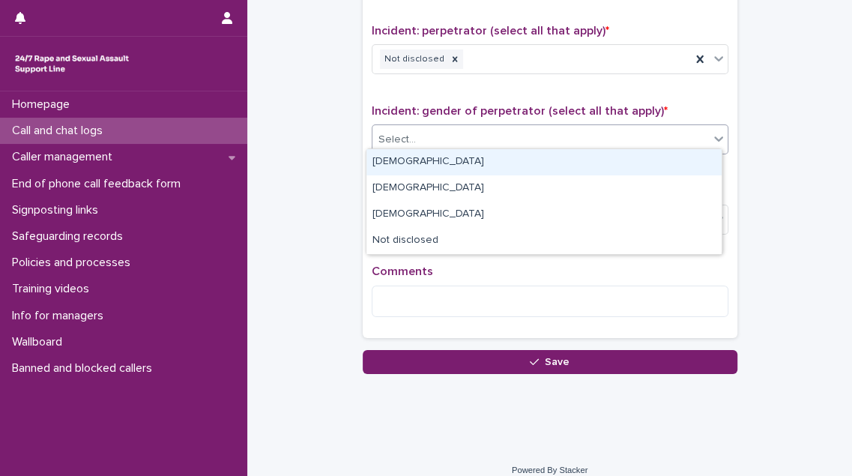
click at [597, 127] on div "Select..." at bounding box center [540, 139] width 336 height 25
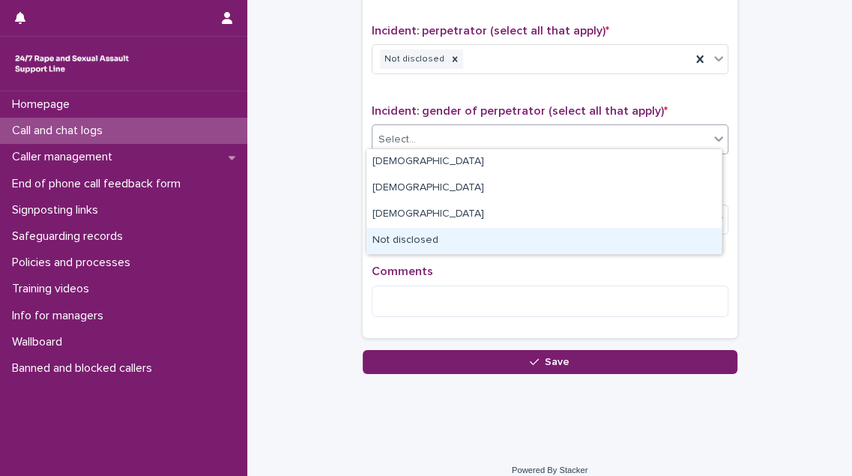
click at [558, 244] on div "Not disclosed" at bounding box center [543, 241] width 355 height 26
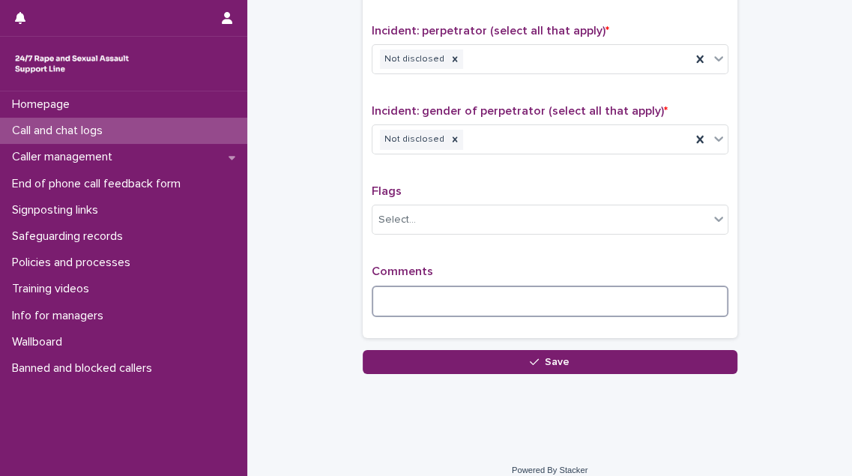
click at [397, 294] on textarea at bounding box center [550, 300] width 357 height 31
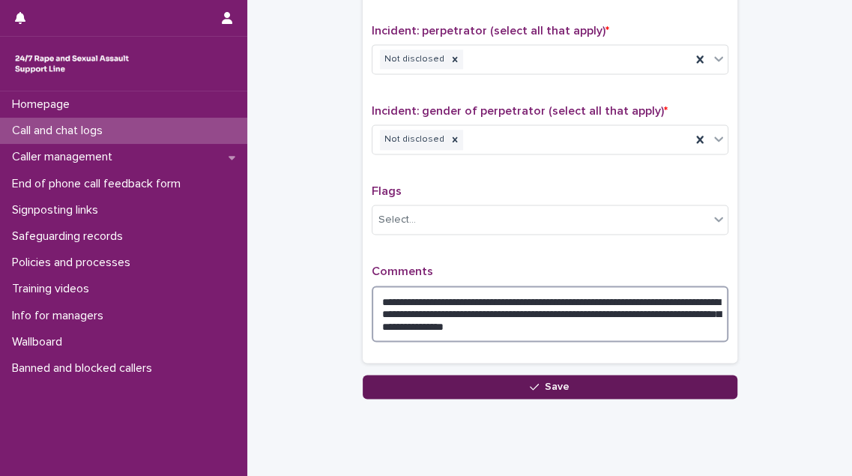
type textarea "**********"
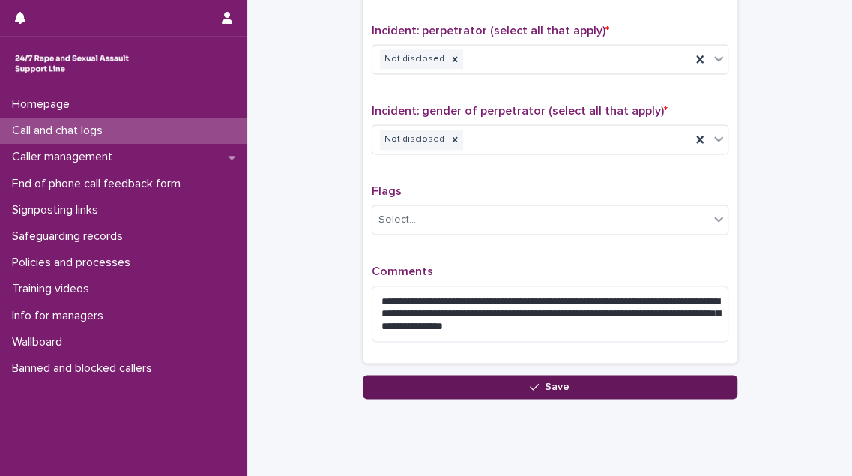
click at [511, 387] on button "Save" at bounding box center [550, 387] width 375 height 24
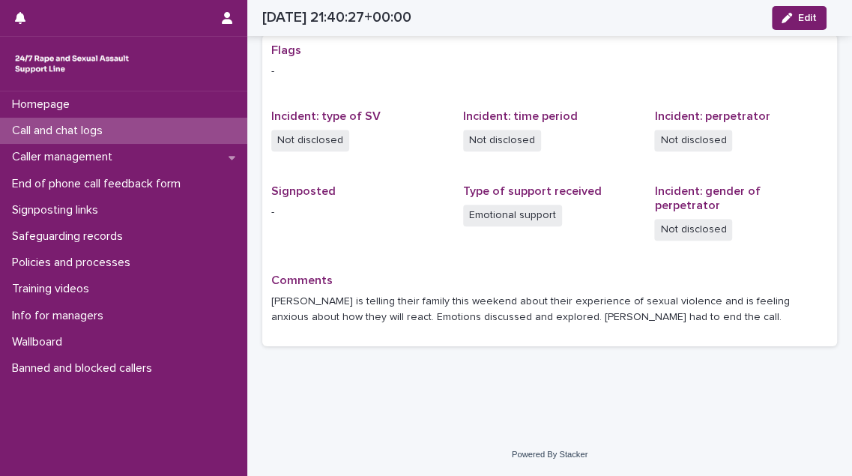
scroll to position [276, 0]
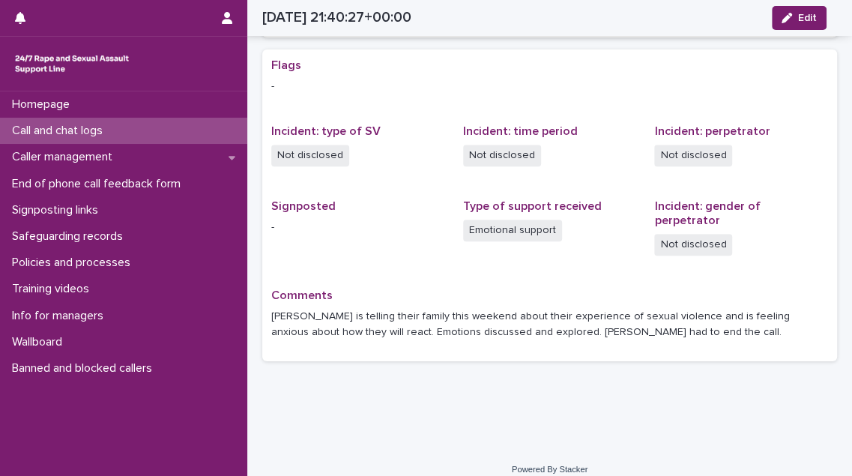
click at [111, 133] on p "Call and chat logs" at bounding box center [60, 131] width 109 height 14
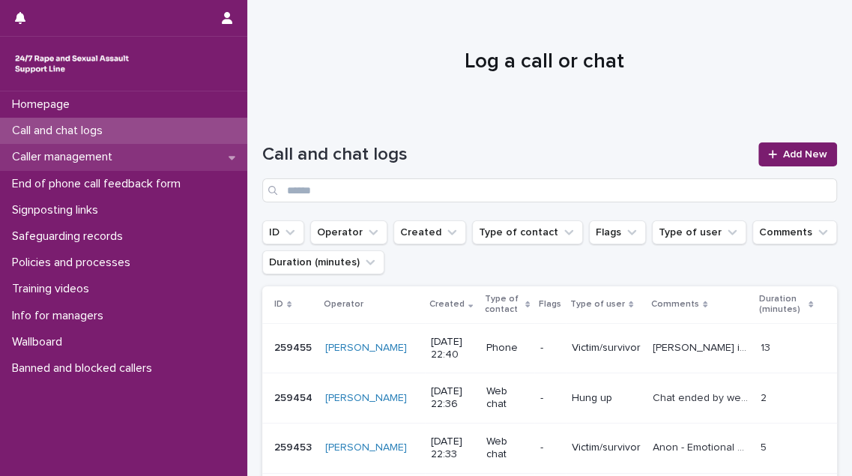
click at [133, 157] on div "Caller management" at bounding box center [123, 157] width 247 height 26
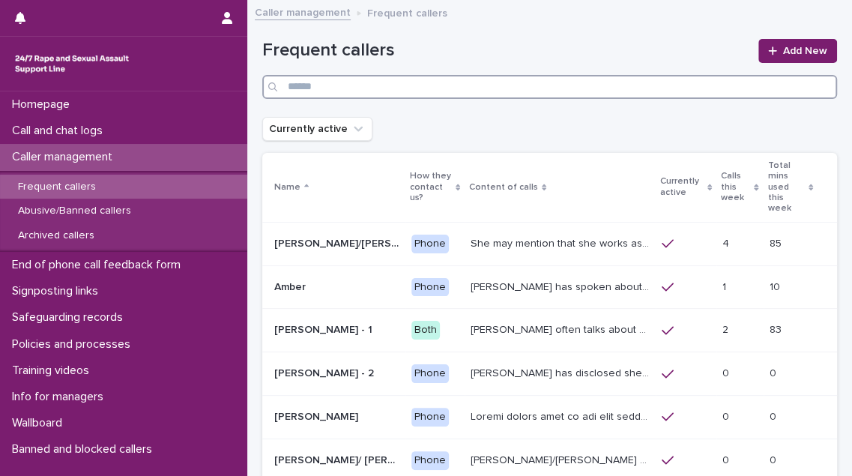
click at [375, 85] on input "Search" at bounding box center [549, 87] width 575 height 24
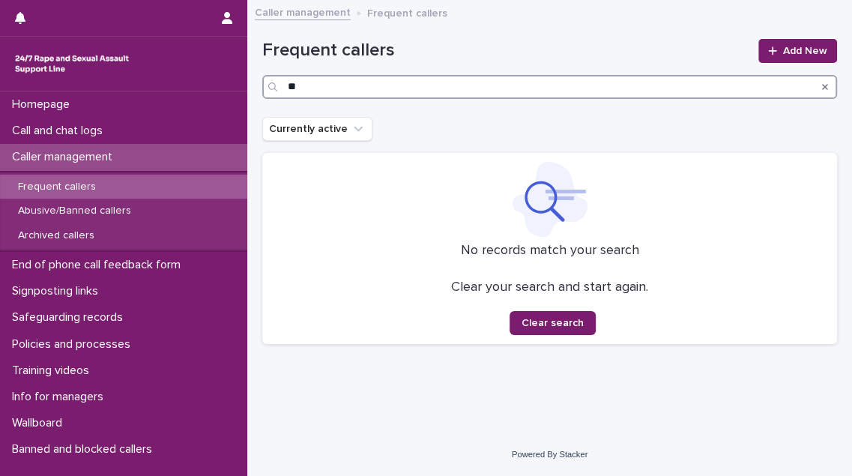
type input "*"
type input "*********"
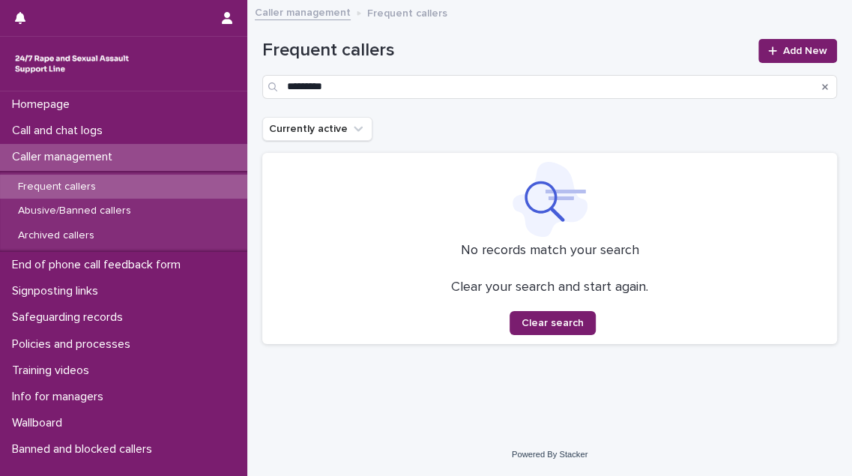
click at [119, 180] on div "Frequent callers" at bounding box center [123, 187] width 247 height 25
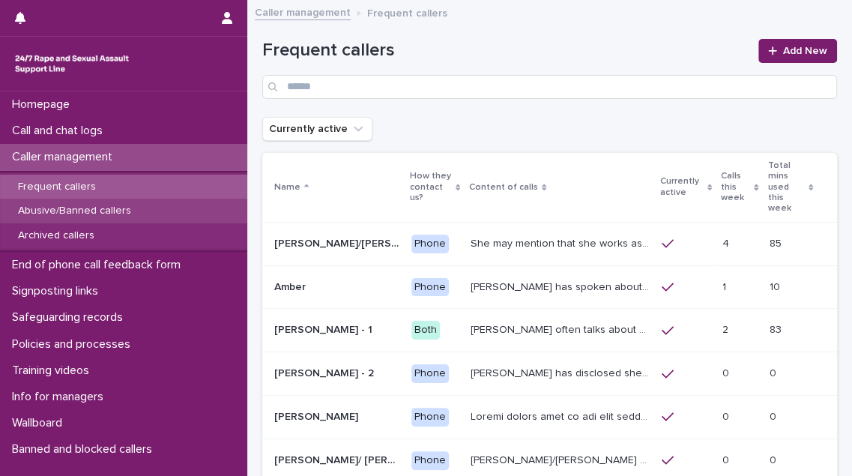
click at [114, 214] on p "Abusive/Banned callers" at bounding box center [74, 211] width 137 height 13
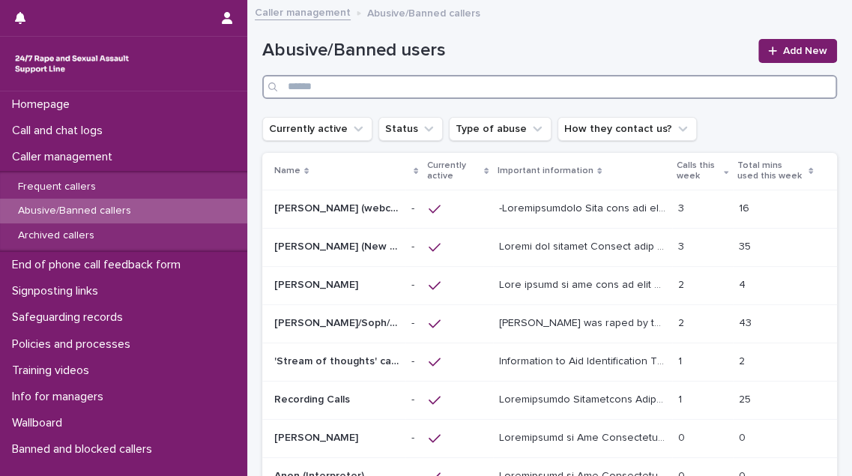
click at [343, 87] on input "Search" at bounding box center [549, 87] width 575 height 24
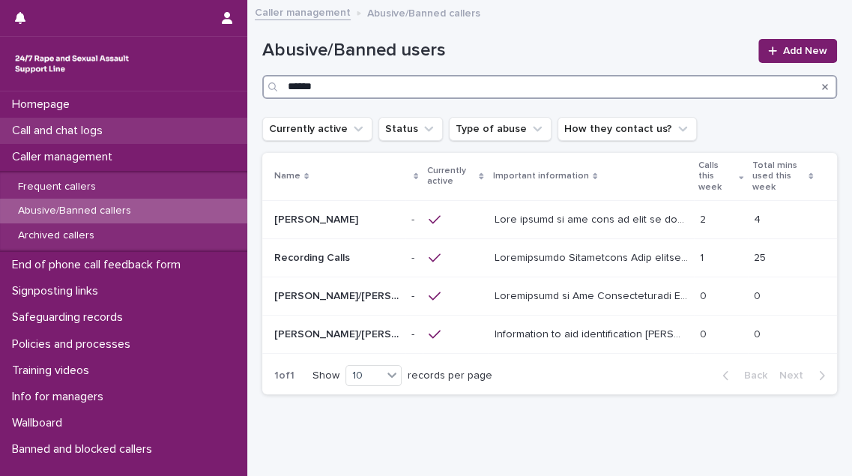
type input "******"
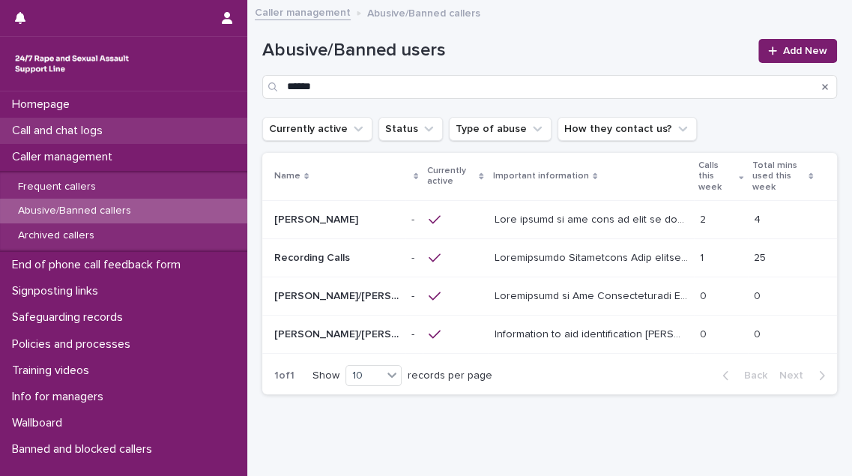
click at [124, 123] on div "Call and chat logs" at bounding box center [123, 131] width 247 height 26
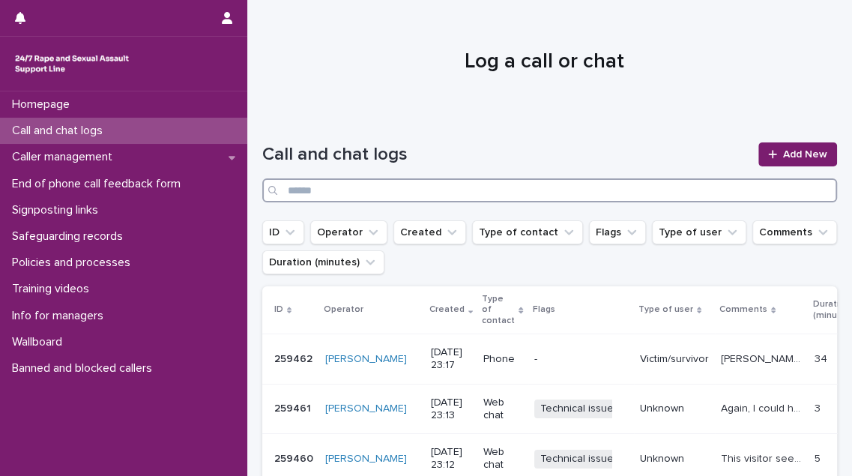
click at [305, 184] on input "Search" at bounding box center [549, 190] width 575 height 24
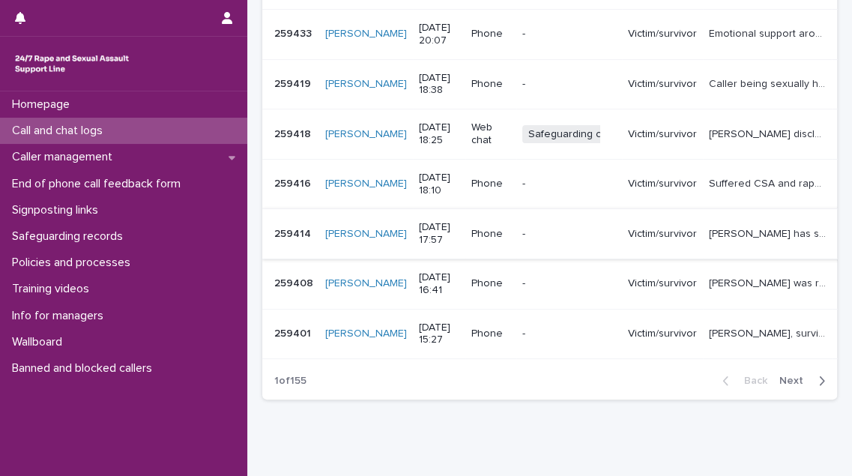
scroll to position [477, 0]
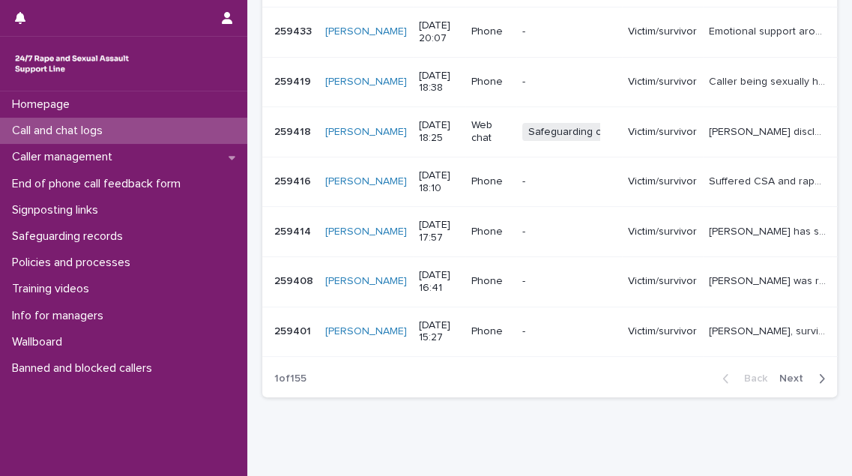
type input "******"
click at [779, 373] on span "Next" at bounding box center [795, 378] width 33 height 10
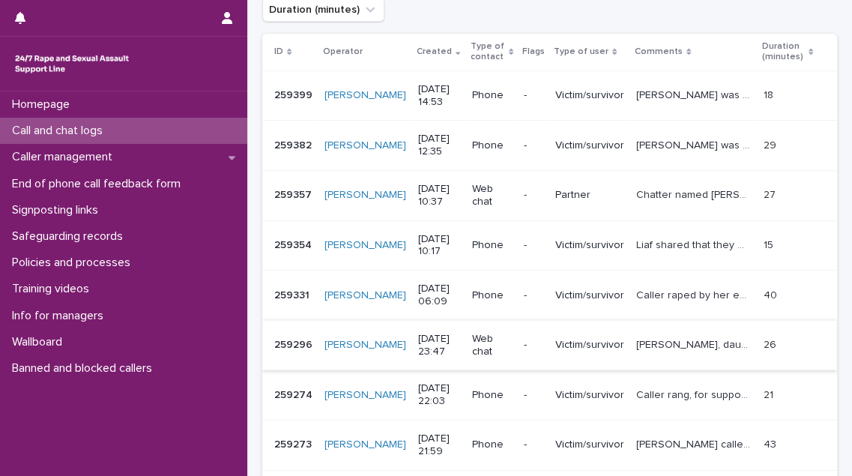
scroll to position [272, 0]
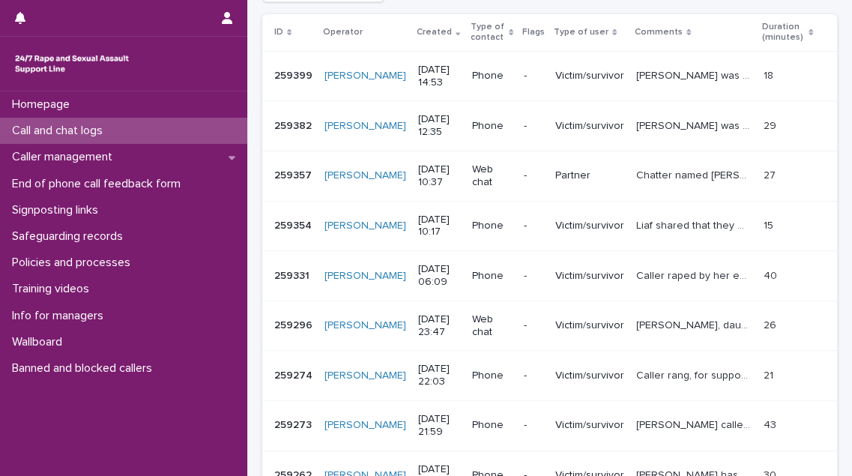
click at [677, 324] on p "[PERSON_NAME], daughter of [PERSON_NAME] who initially started the chat and pas…" at bounding box center [695, 324] width 118 height 16
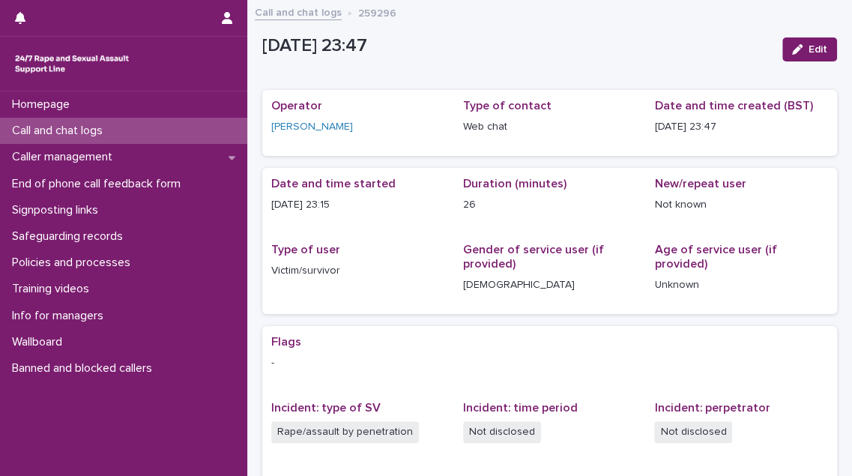
click at [303, 14] on link "Call and chat logs" at bounding box center [298, 11] width 87 height 17
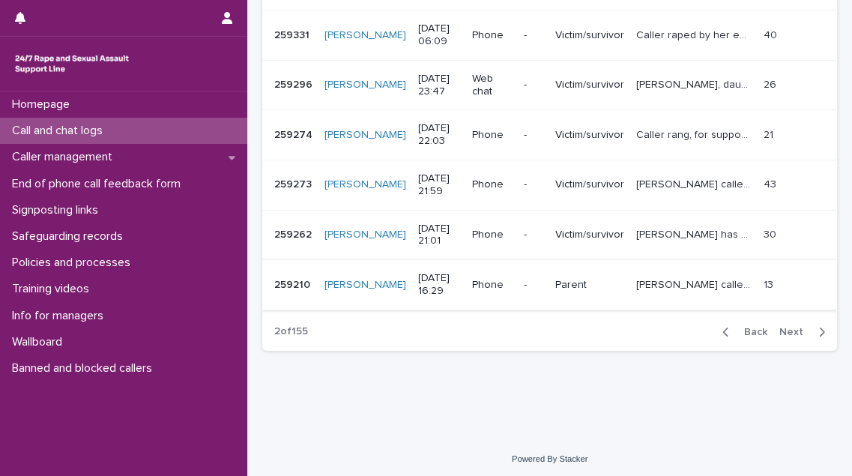
scroll to position [515, 0]
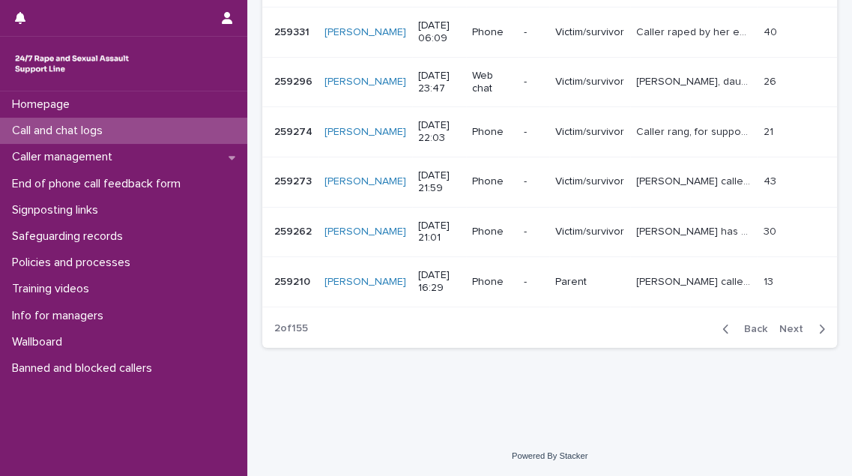
click at [779, 326] on span "Next" at bounding box center [795, 329] width 33 height 10
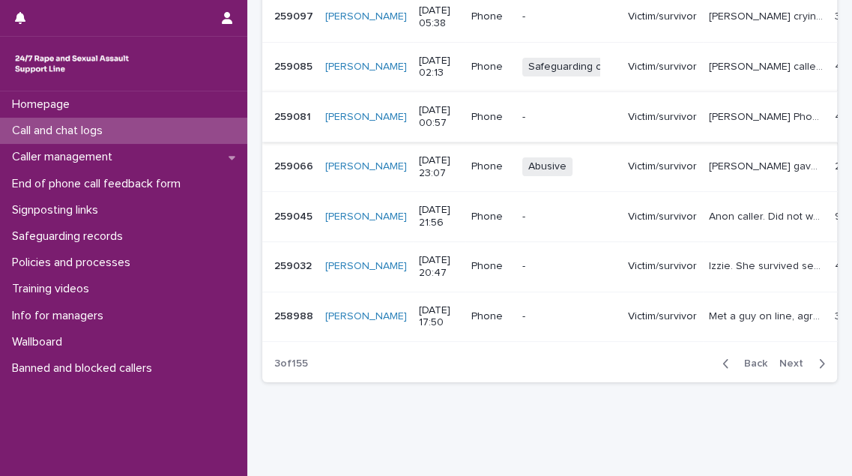
scroll to position [515, 0]
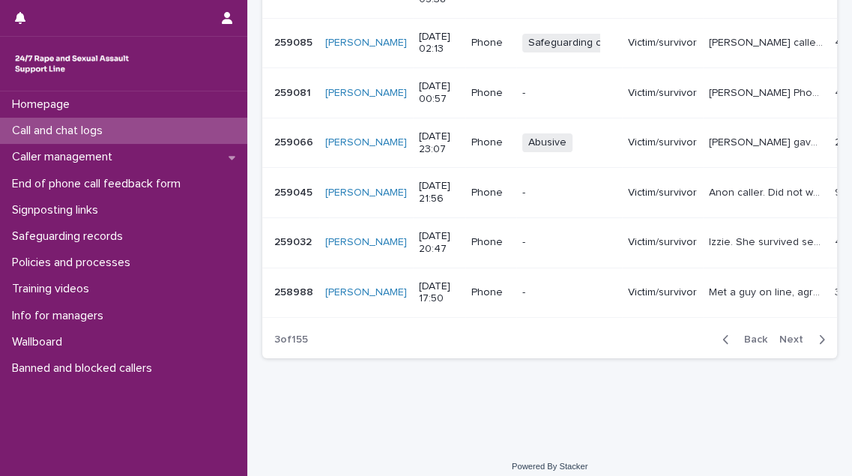
click at [779, 345] on span "Next" at bounding box center [795, 339] width 33 height 10
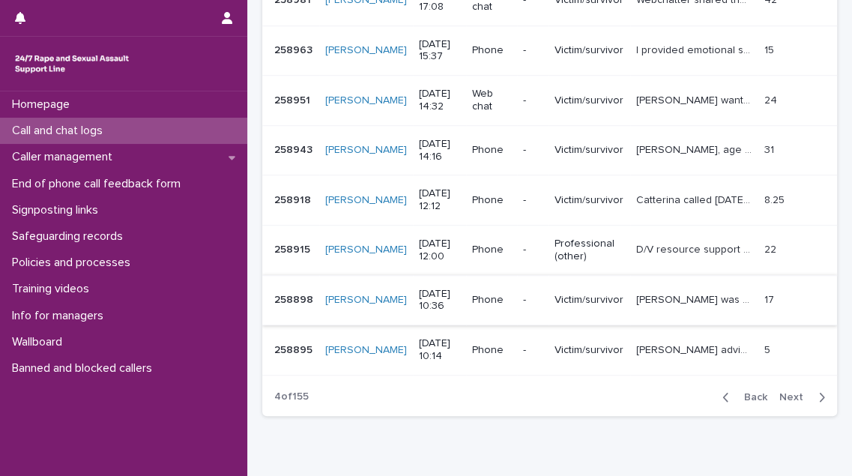
scroll to position [515, 0]
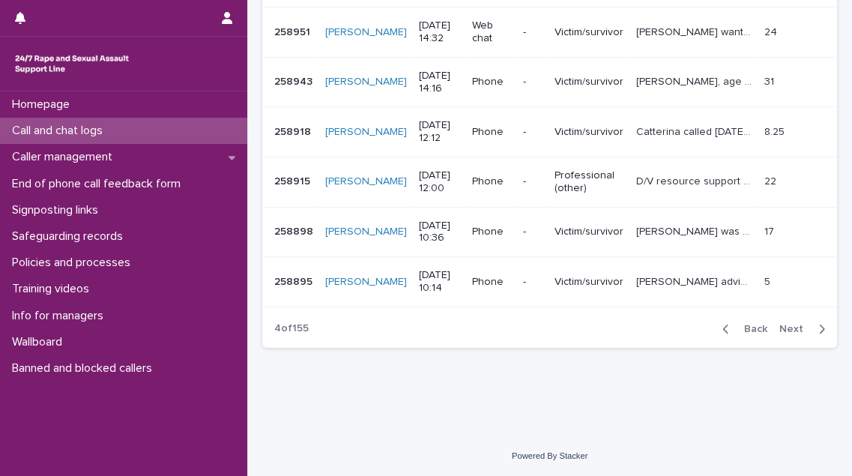
click at [781, 326] on span "Next" at bounding box center [795, 329] width 33 height 10
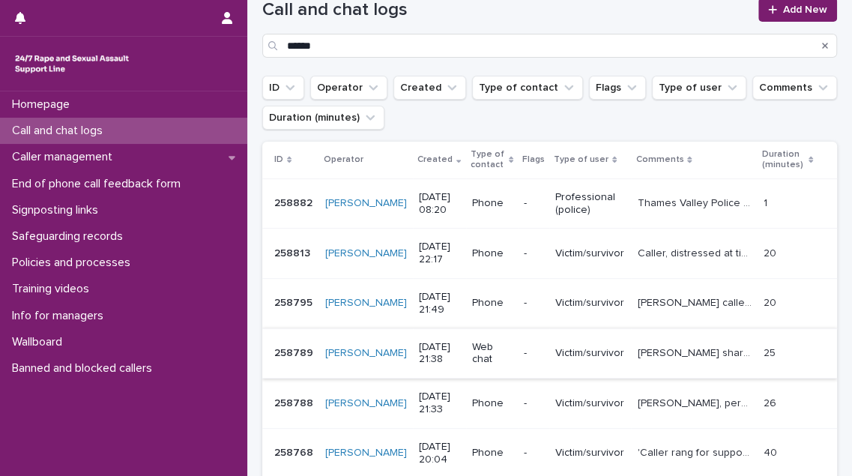
scroll to position [107, 0]
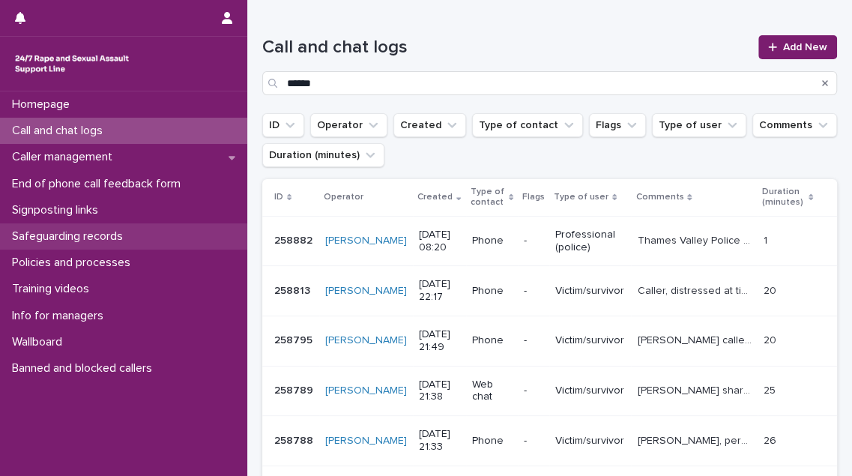
click at [121, 239] on p "Safeguarding records" at bounding box center [70, 236] width 129 height 14
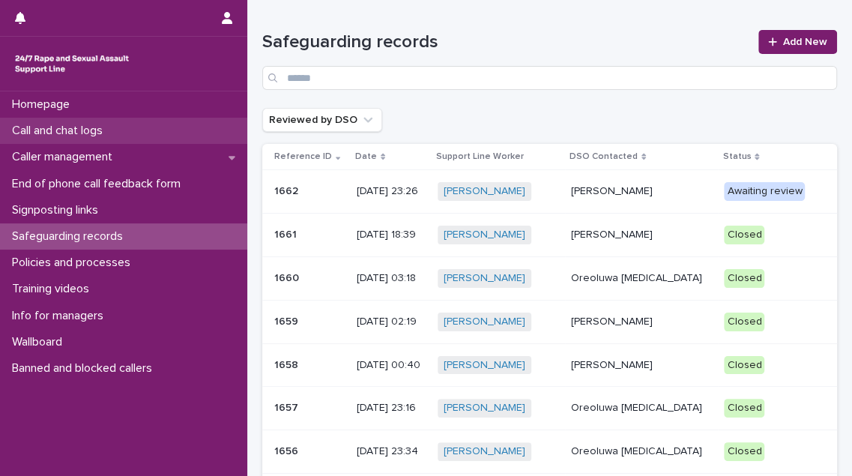
click at [139, 137] on div "Call and chat logs" at bounding box center [123, 131] width 247 height 26
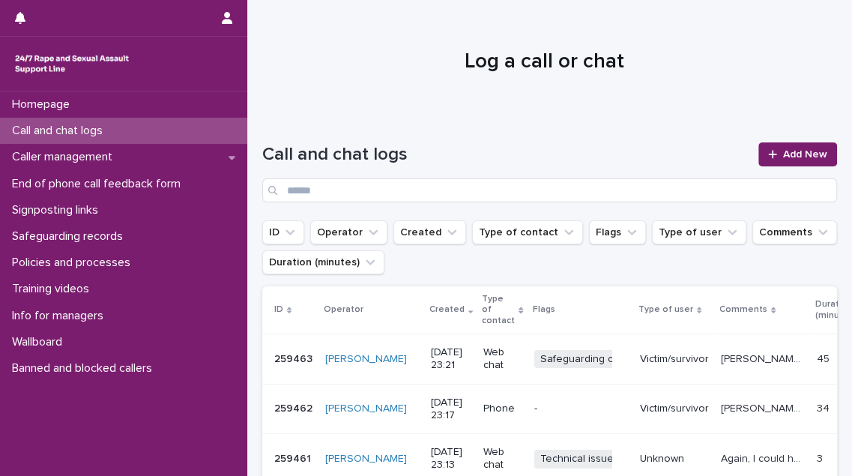
click at [640, 353] on p "Victim/survivor" at bounding box center [674, 359] width 69 height 13
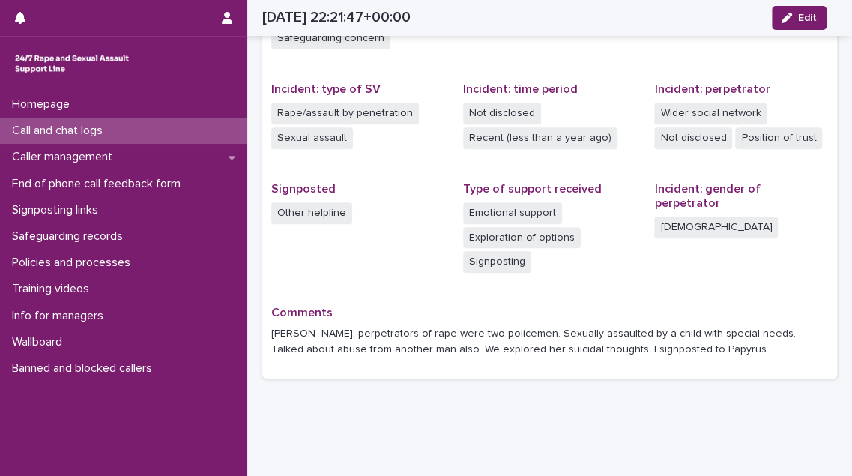
scroll to position [340, 0]
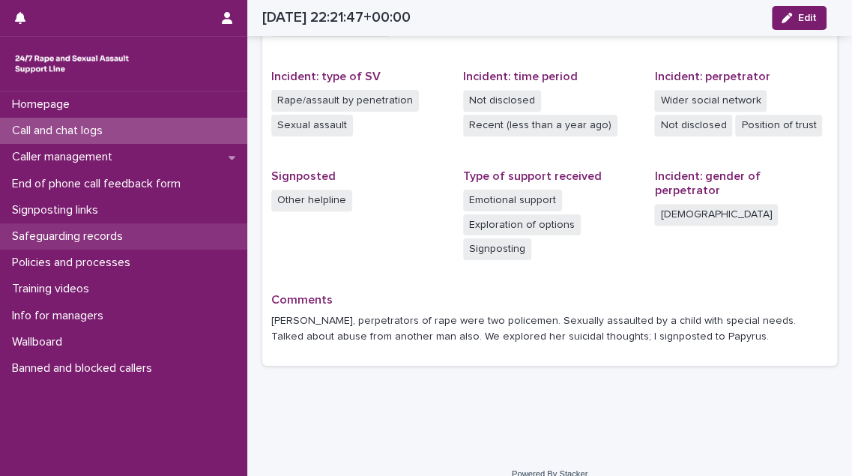
click at [64, 236] on p "Safeguarding records" at bounding box center [70, 236] width 129 height 14
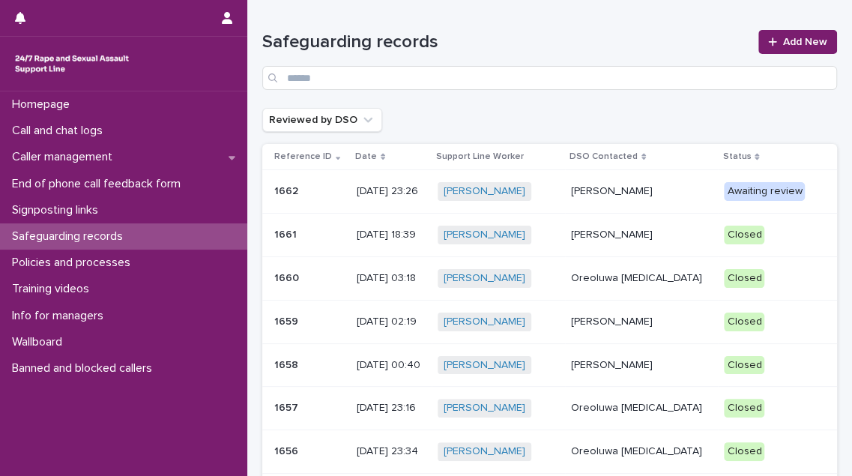
click at [403, 194] on p "[DATE] 23:26" at bounding box center [391, 191] width 69 height 13
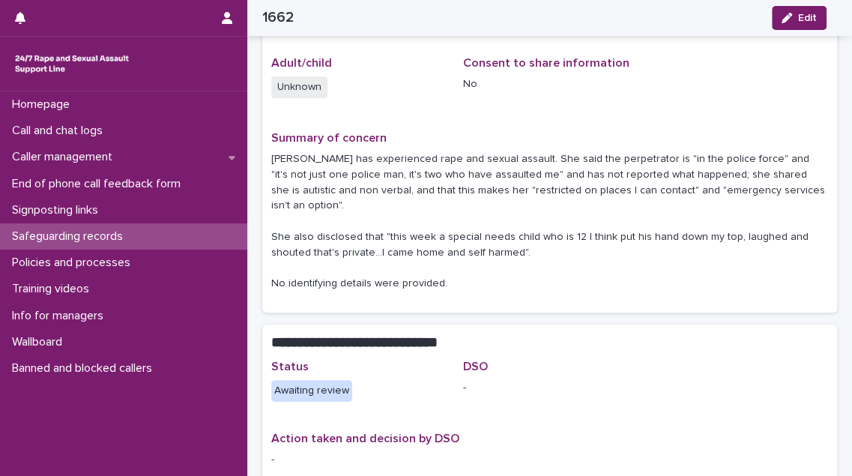
scroll to position [64, 0]
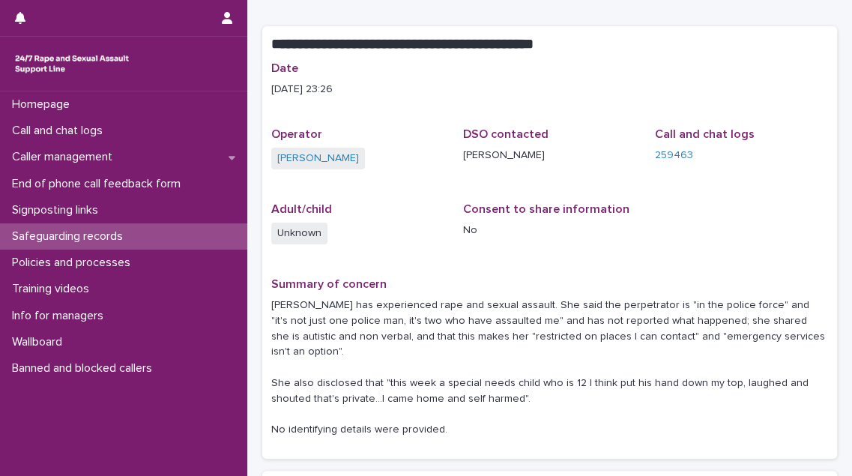
click at [121, 235] on p "Safeguarding records" at bounding box center [70, 236] width 129 height 14
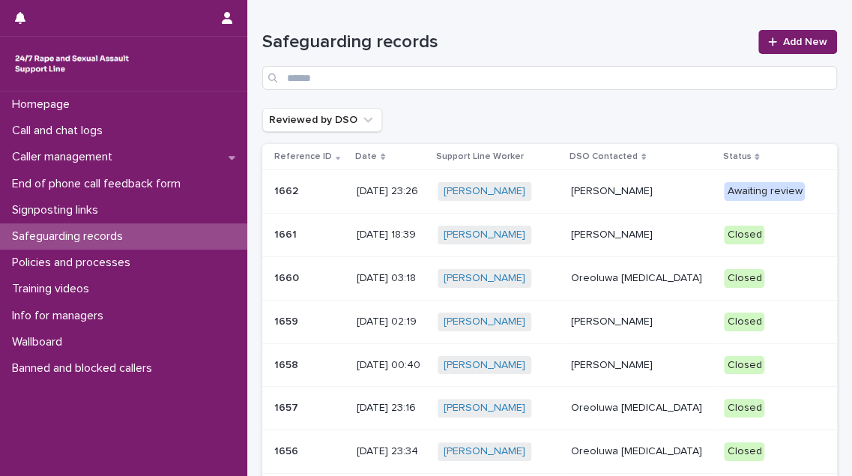
click at [641, 235] on p "[PERSON_NAME]" at bounding box center [642, 235] width 142 height 13
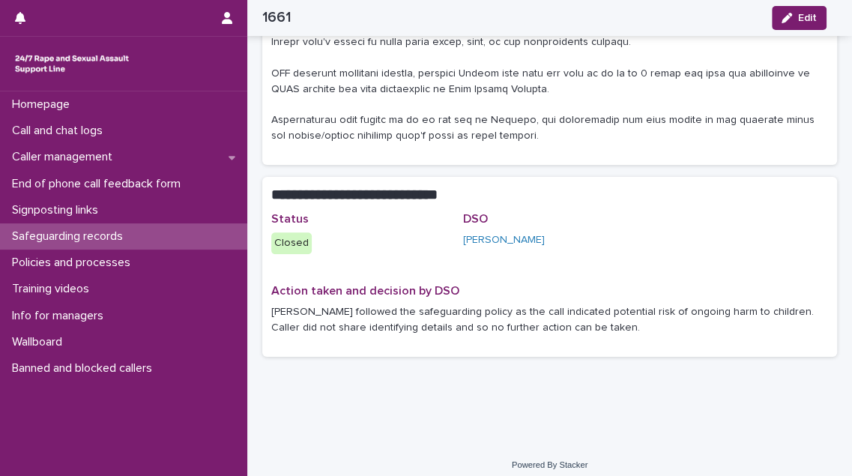
scroll to position [613, 0]
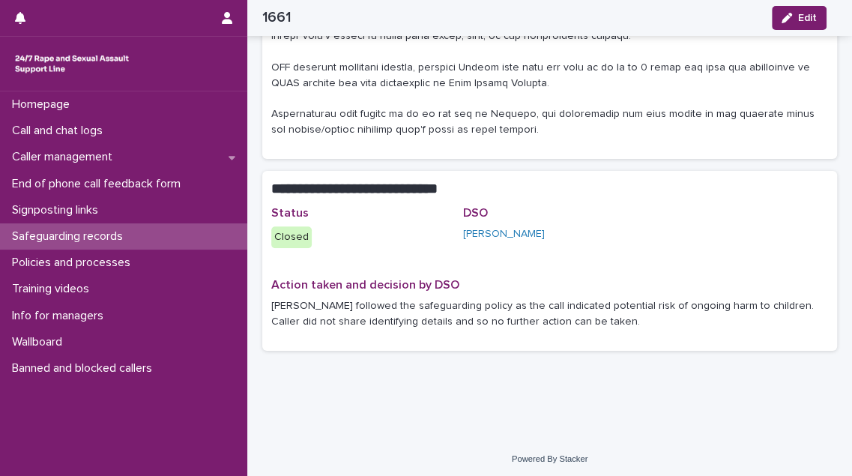
click at [94, 238] on p "Safeguarding records" at bounding box center [70, 236] width 129 height 14
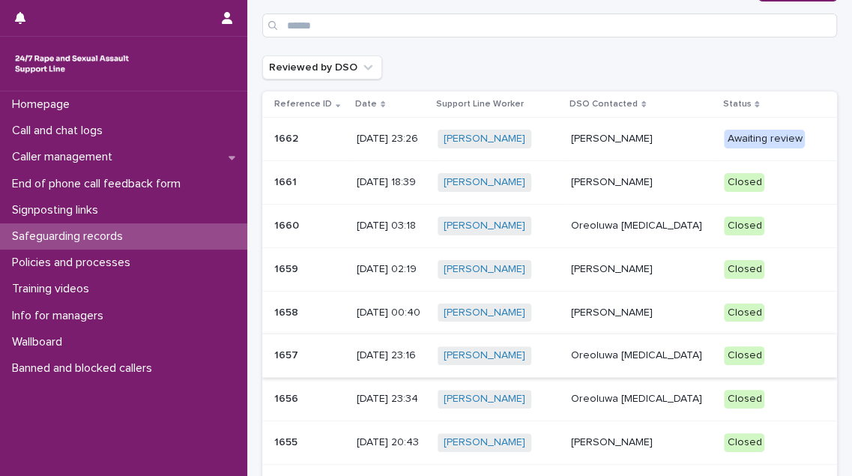
scroll to position [204, 0]
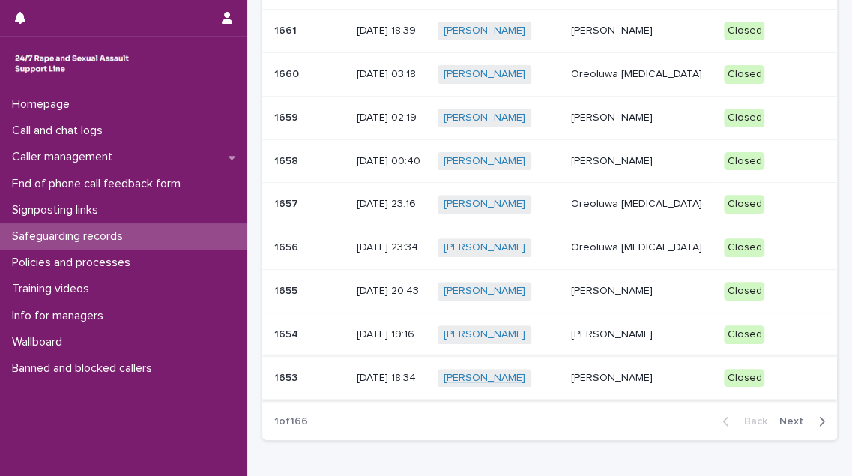
click at [494, 372] on link "[PERSON_NAME]" at bounding box center [485, 378] width 82 height 13
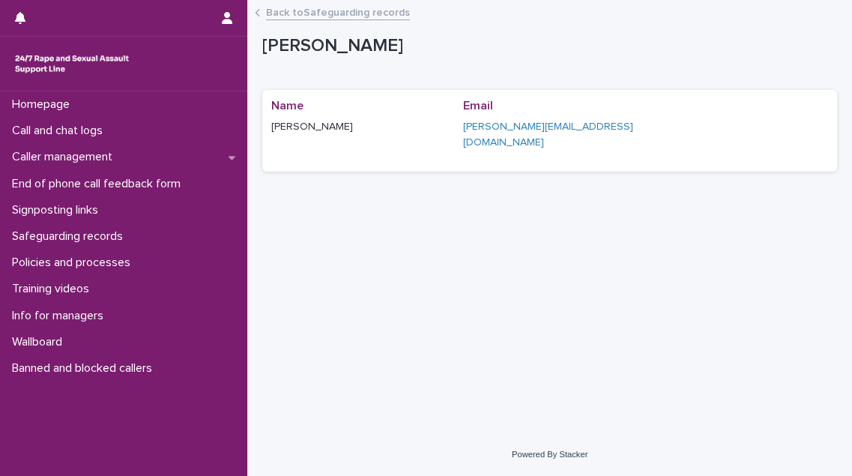
click at [261, 16] on div "Back to Safeguarding records" at bounding box center [549, 13] width 605 height 21
click at [295, 13] on link "Back to Safeguarding records" at bounding box center [338, 11] width 144 height 17
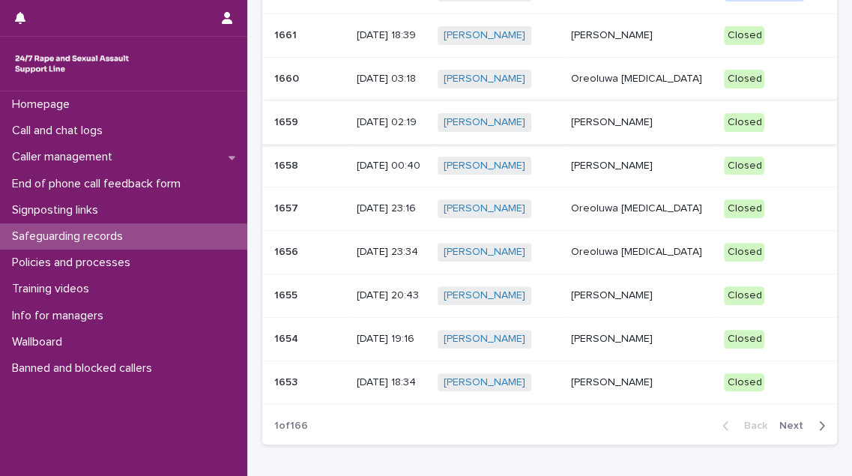
scroll to position [204, 0]
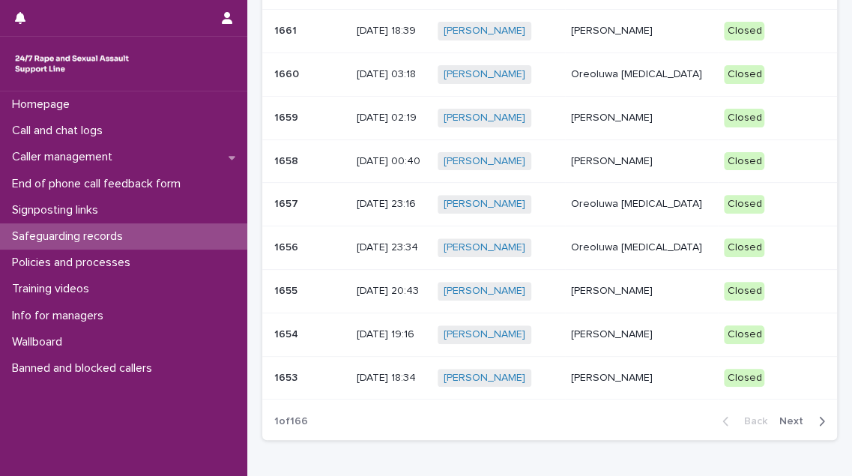
click at [285, 372] on p "1653" at bounding box center [287, 377] width 26 height 16
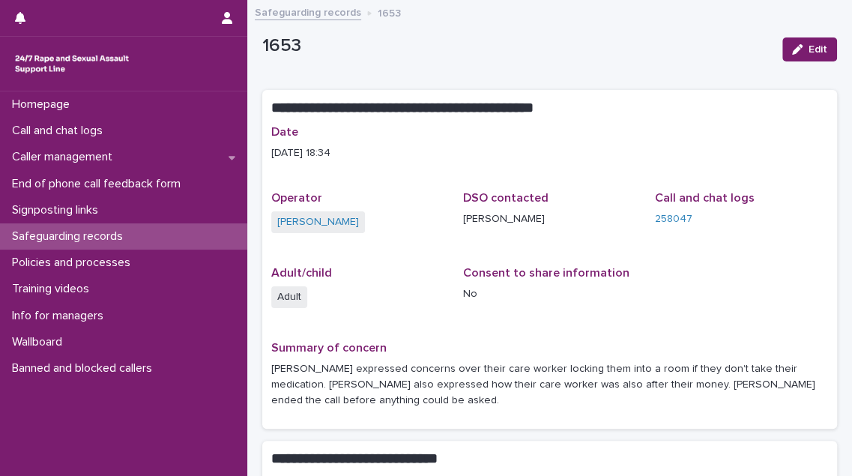
click at [336, 15] on link "Safeguarding records" at bounding box center [308, 11] width 106 height 17
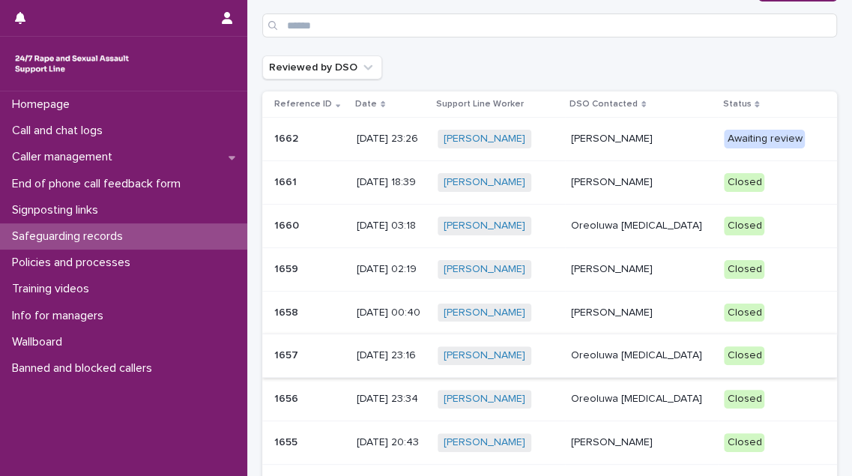
scroll to position [204, 0]
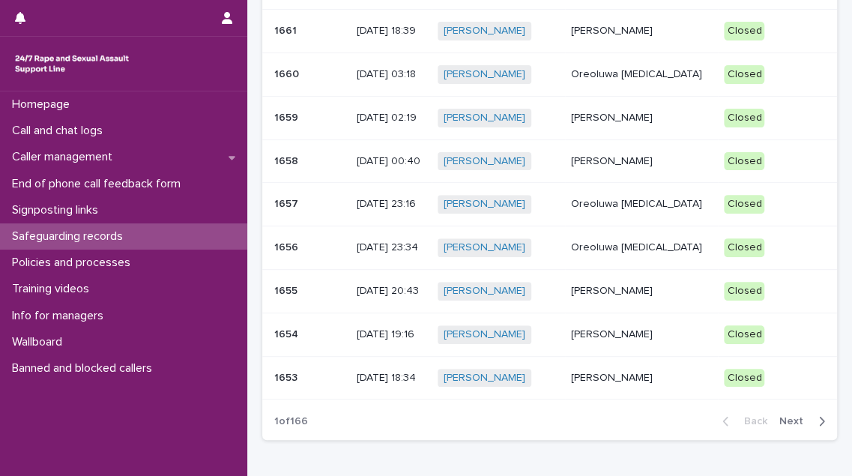
click at [787, 418] on span "Next" at bounding box center [795, 421] width 33 height 10
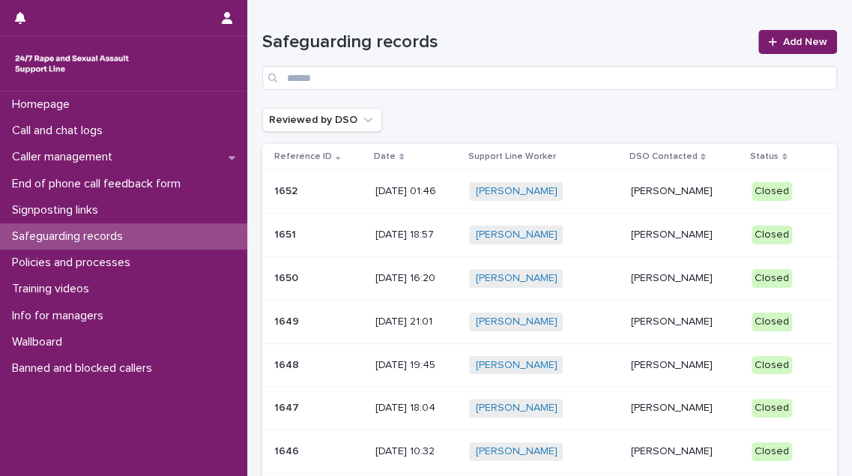
click at [289, 277] on p "1650" at bounding box center [287, 277] width 27 height 16
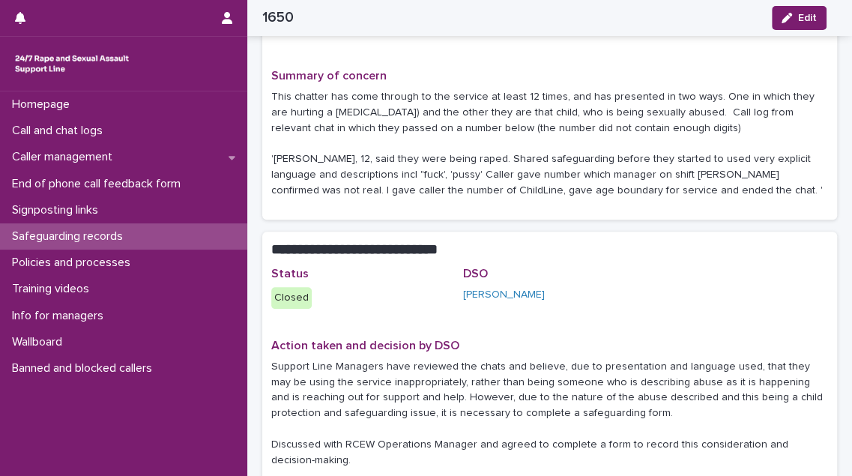
scroll to position [340, 0]
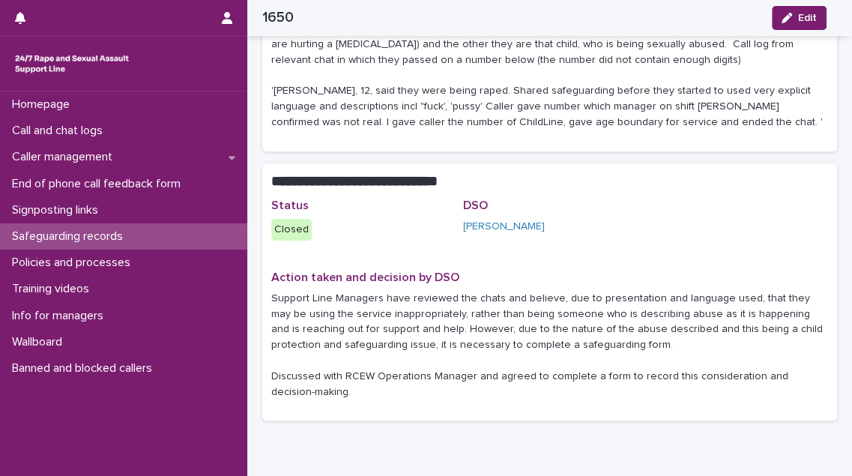
click at [82, 239] on p "Safeguarding records" at bounding box center [70, 236] width 129 height 14
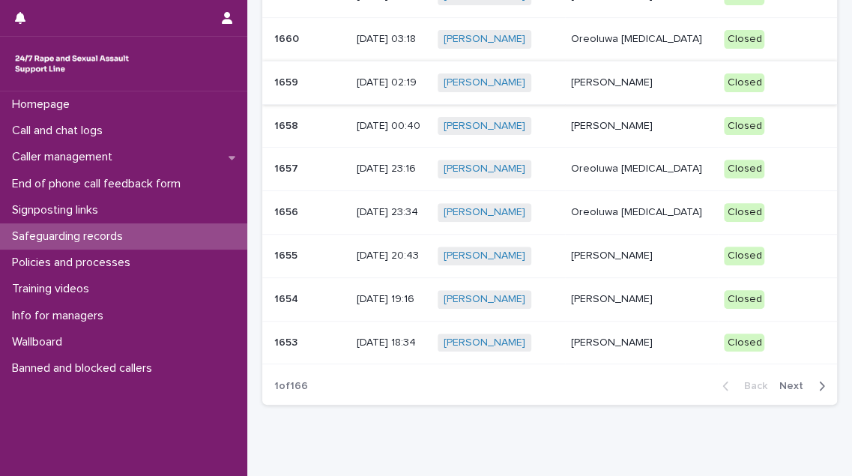
scroll to position [295, 0]
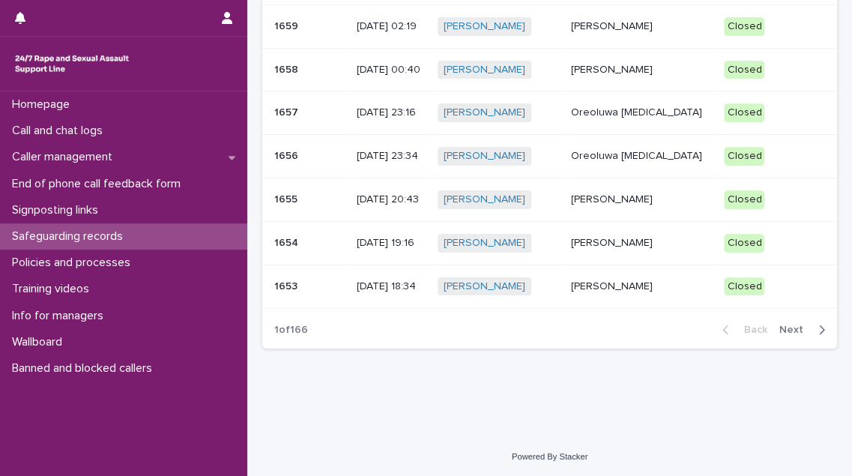
click at [783, 329] on span "Next" at bounding box center [795, 329] width 33 height 10
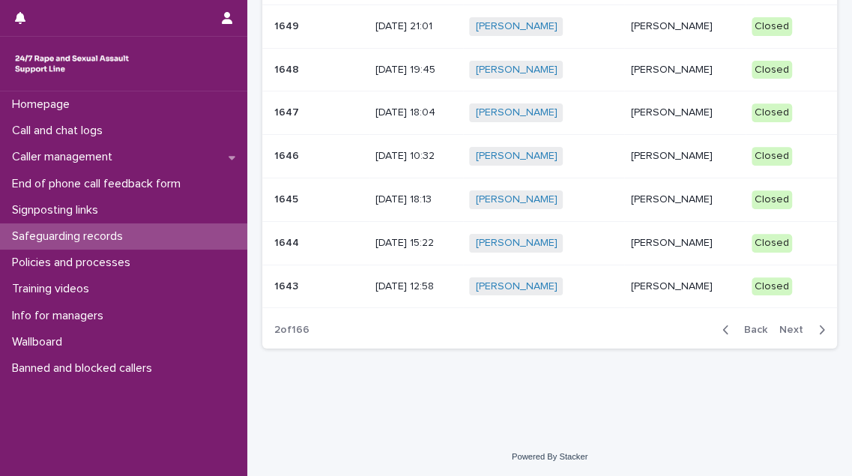
click at [280, 197] on p "1645" at bounding box center [287, 198] width 27 height 16
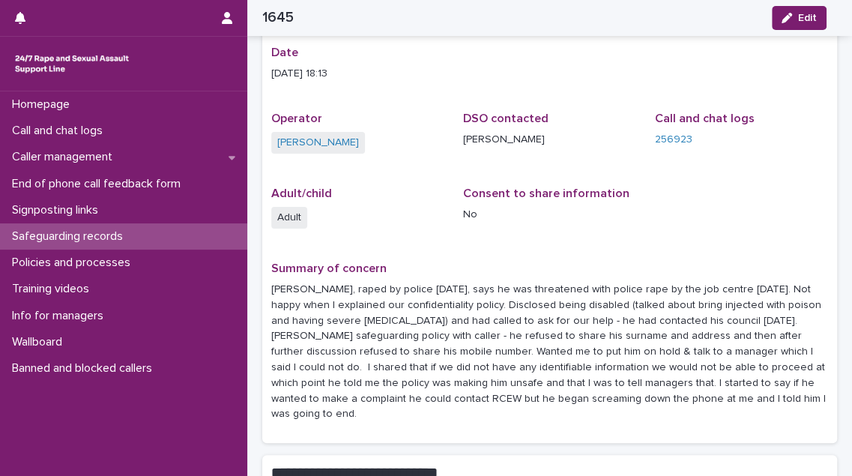
scroll to position [67, 0]
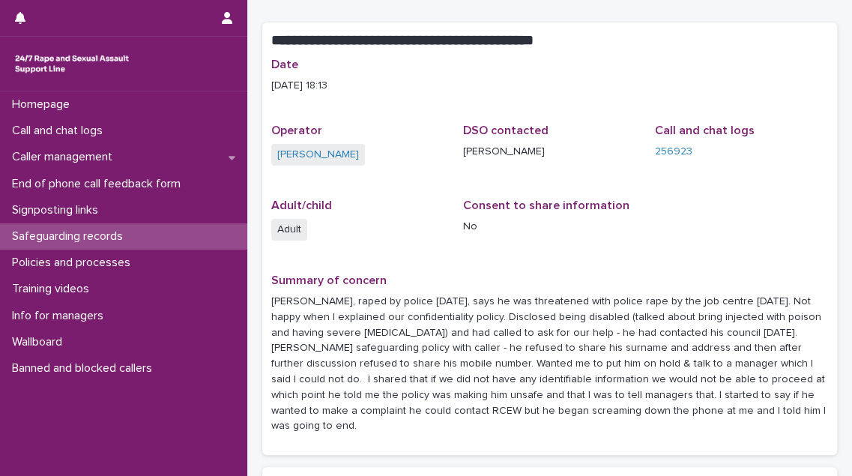
click at [134, 240] on p "Safeguarding records" at bounding box center [70, 236] width 129 height 14
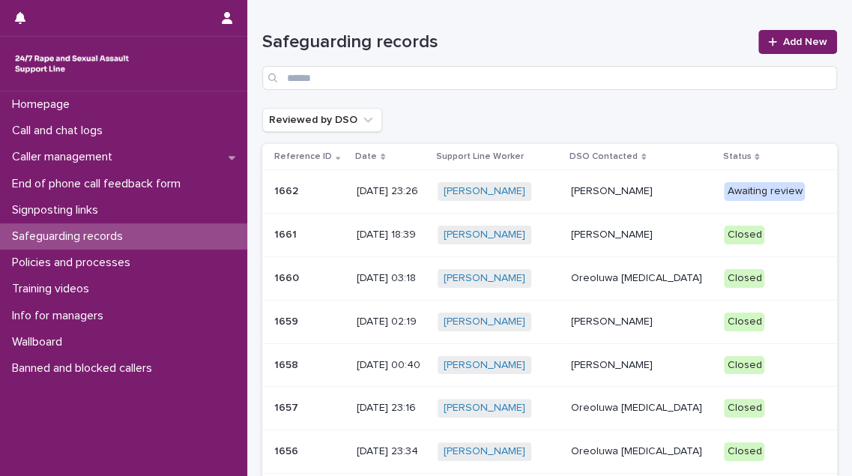
click at [285, 194] on p "1662" at bounding box center [287, 190] width 27 height 16
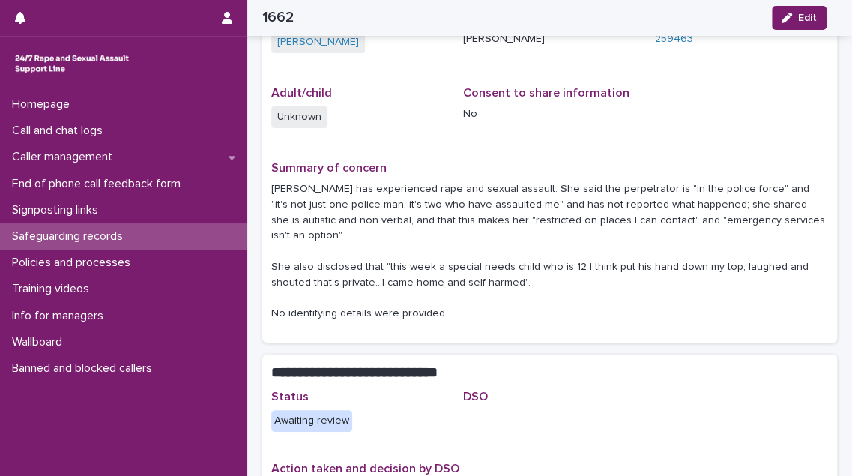
scroll to position [204, 0]
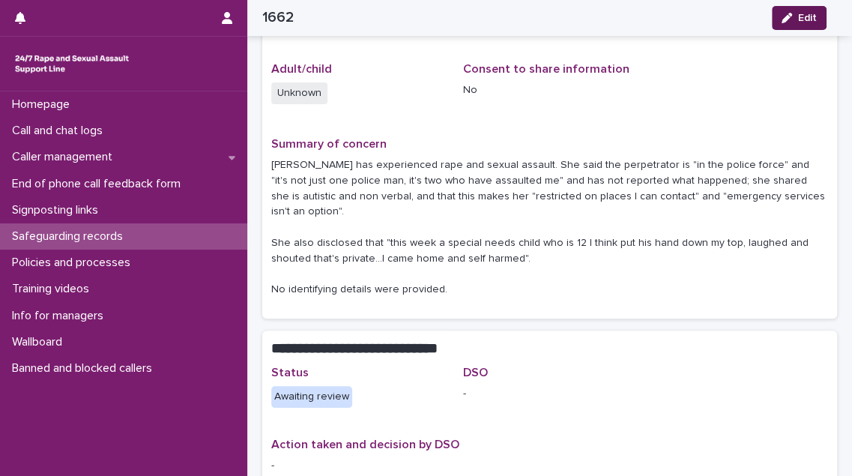
click at [794, 14] on div "button" at bounding box center [789, 18] width 16 height 10
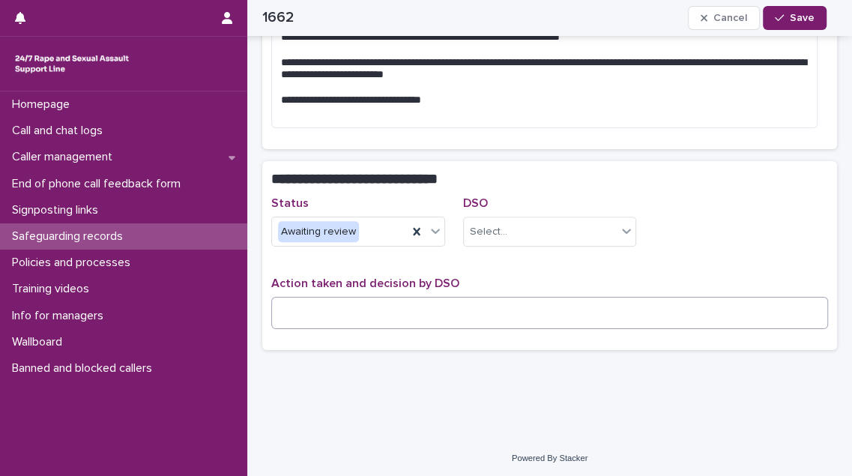
scroll to position [378, 0]
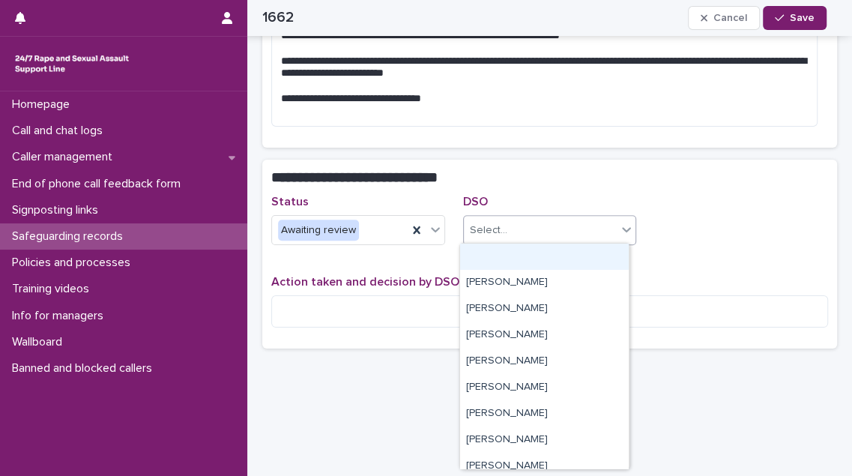
click at [619, 230] on icon at bounding box center [626, 229] width 15 height 15
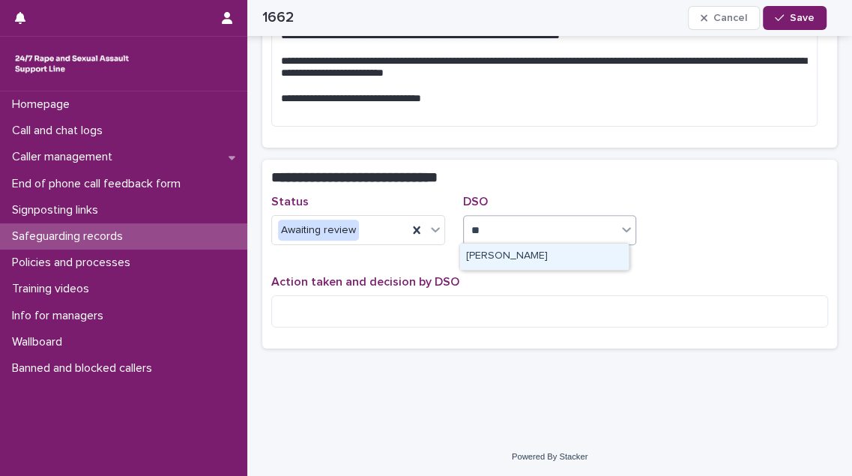
type input "***"
click at [540, 261] on div "[PERSON_NAME]" at bounding box center [544, 257] width 169 height 26
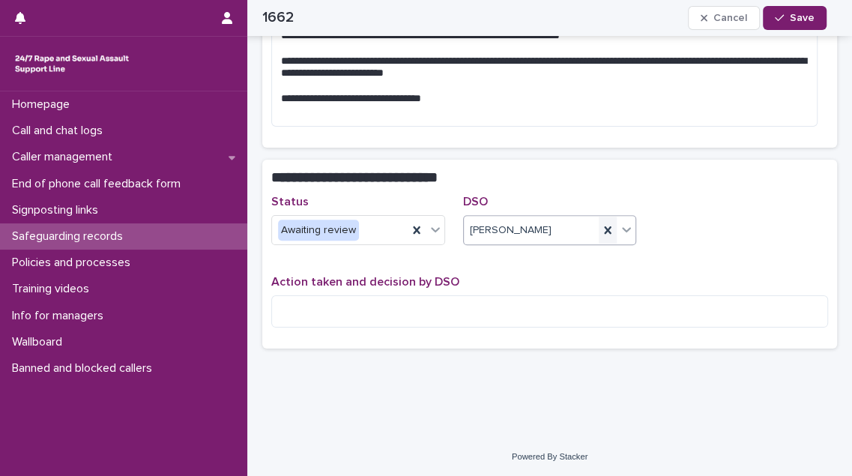
click at [605, 226] on icon at bounding box center [608, 229] width 7 height 7
click at [619, 224] on icon at bounding box center [626, 229] width 15 height 15
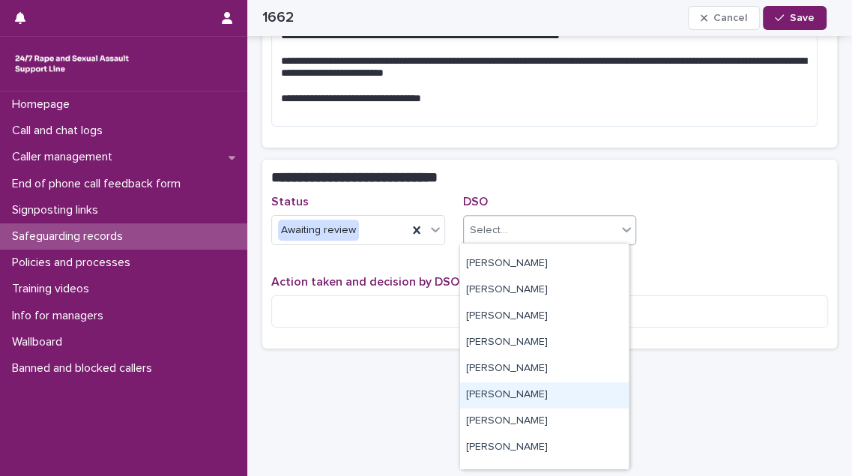
scroll to position [184, 0]
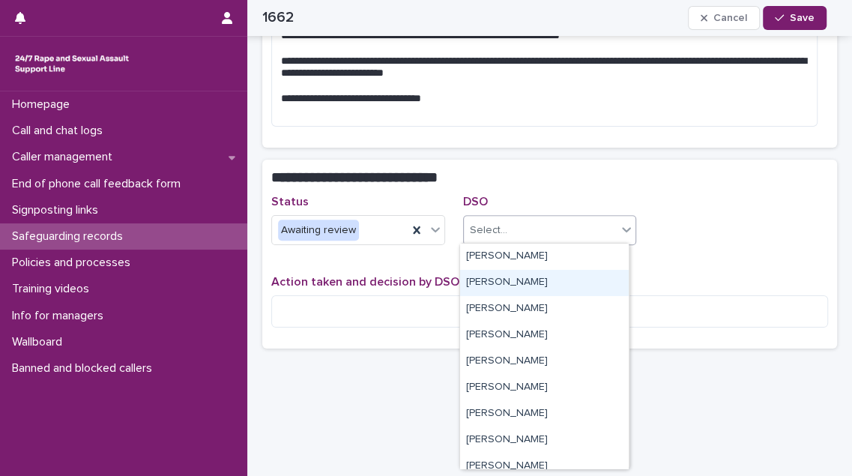
click at [554, 280] on div "[PERSON_NAME]" at bounding box center [544, 283] width 169 height 26
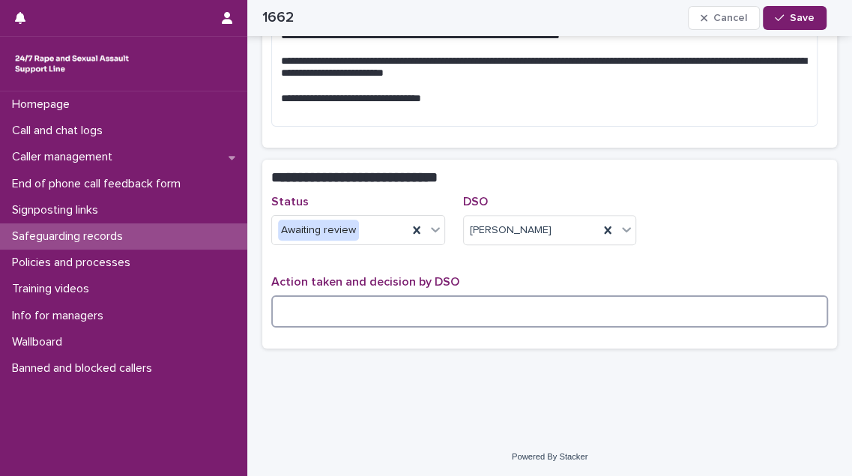
click at [318, 306] on textarea at bounding box center [549, 310] width 557 height 31
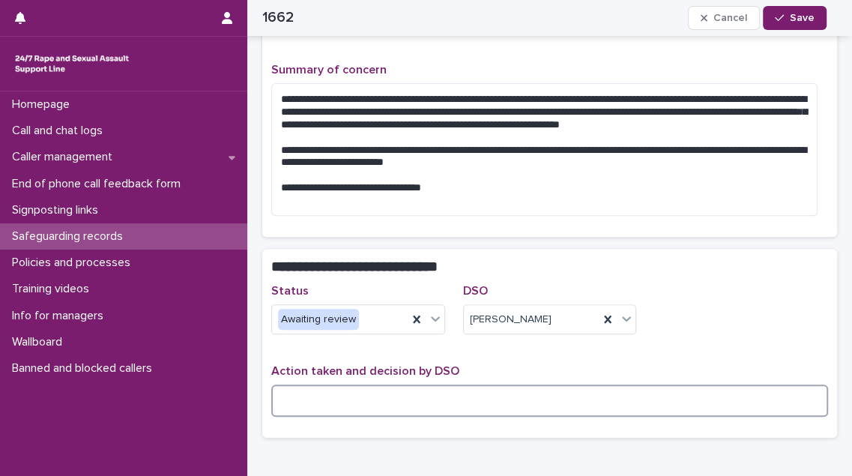
scroll to position [309, 0]
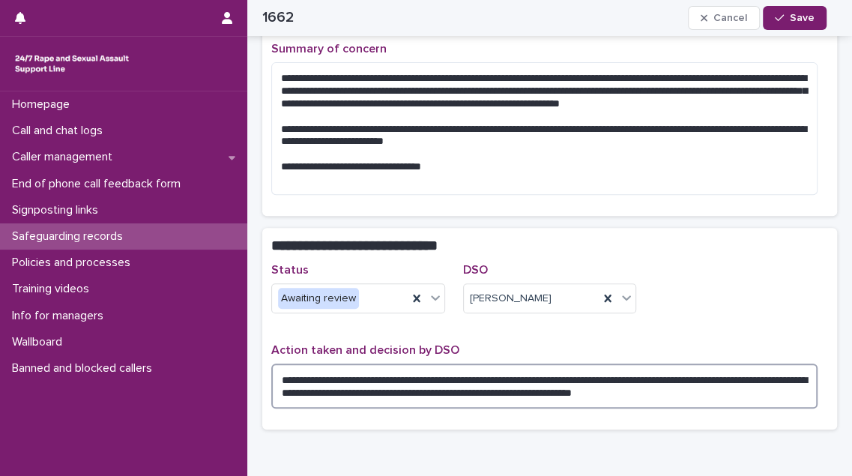
click at [665, 378] on textarea "**********" at bounding box center [544, 385] width 546 height 44
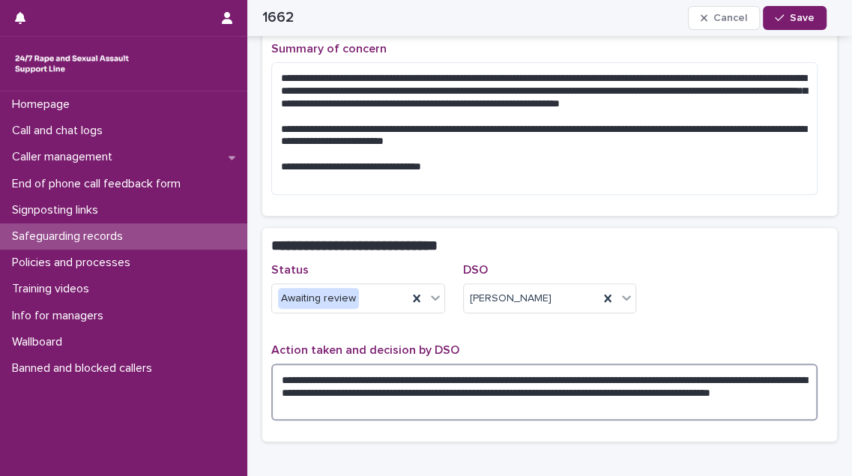
click at [447, 391] on textarea "**********" at bounding box center [544, 391] width 546 height 56
type textarea "**********"
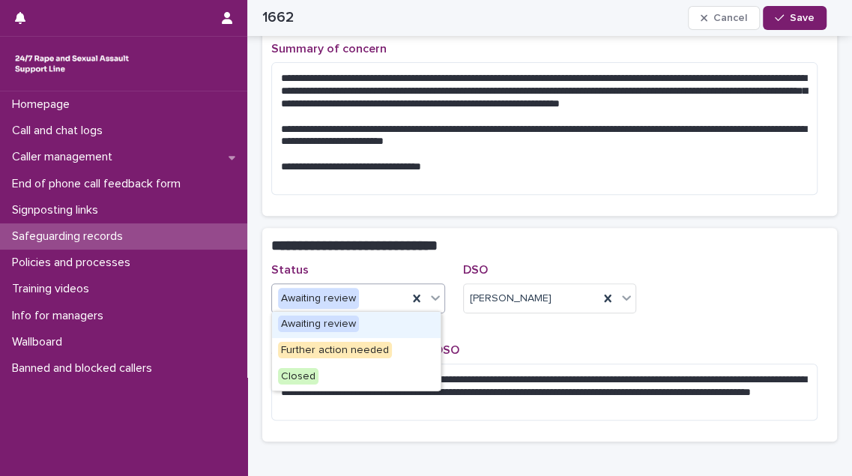
click at [432, 297] on icon at bounding box center [435, 297] width 9 height 5
click at [403, 371] on div "Closed" at bounding box center [356, 377] width 169 height 26
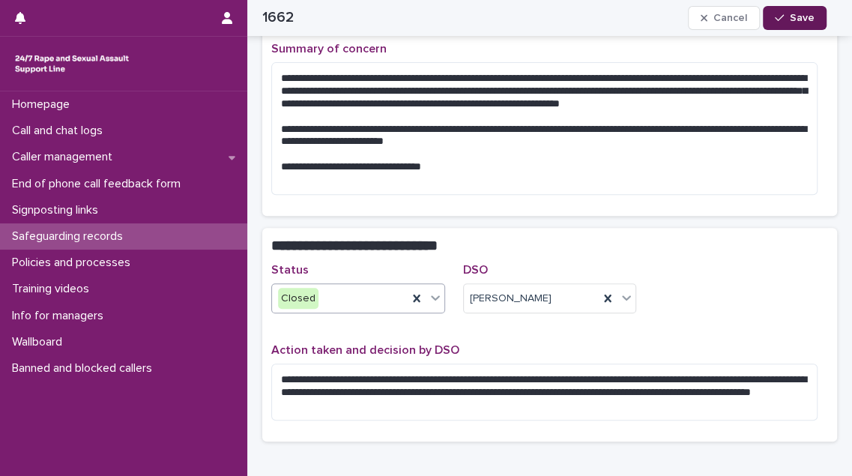
click at [793, 18] on span "Save" at bounding box center [802, 18] width 25 height 10
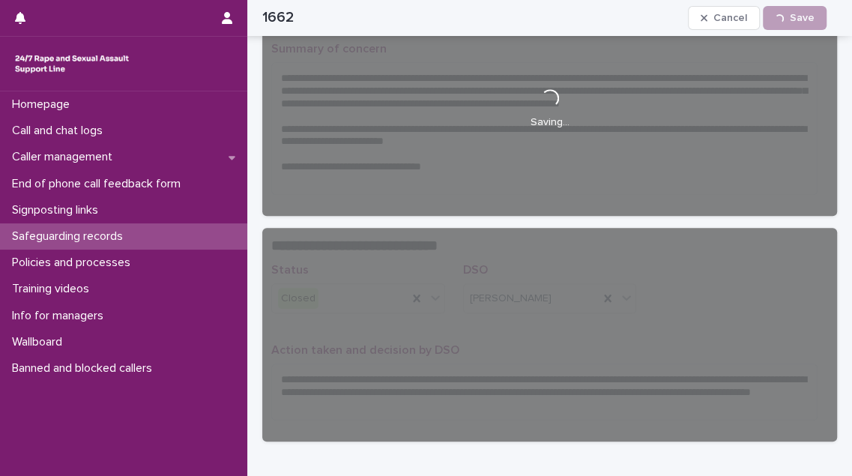
scroll to position [292, 0]
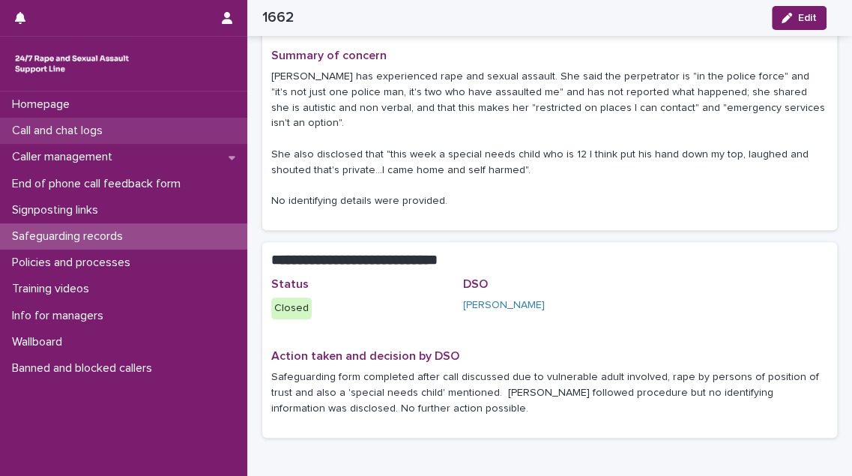
click at [132, 133] on div "Call and chat logs" at bounding box center [123, 131] width 247 height 26
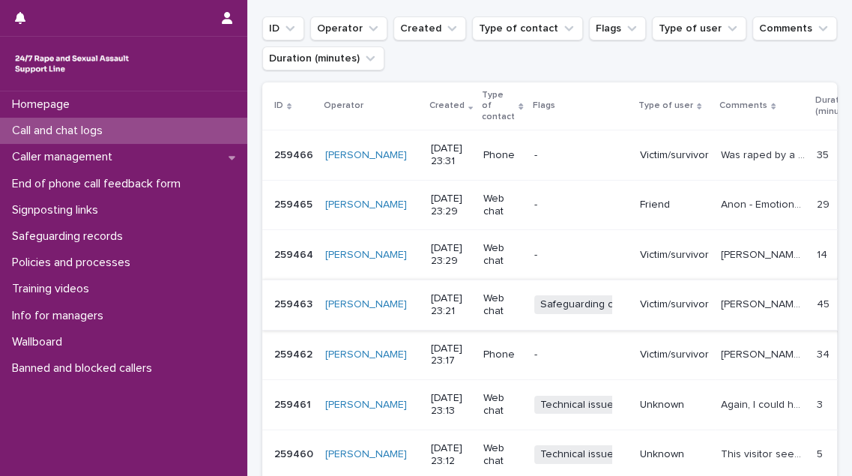
scroll to position [272, 0]
